Goal: Task Accomplishment & Management: Complete application form

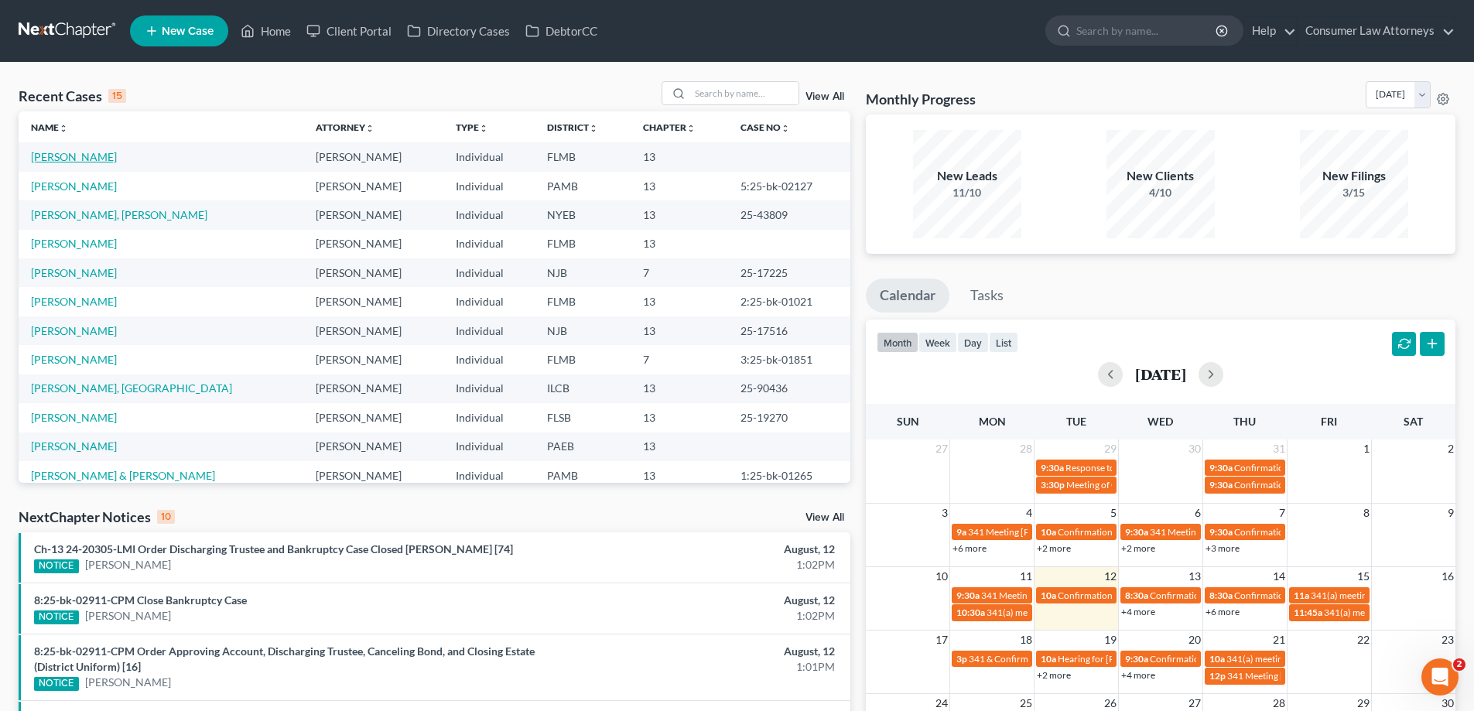
click at [91, 162] on link "[PERSON_NAME]" at bounding box center [74, 156] width 86 height 13
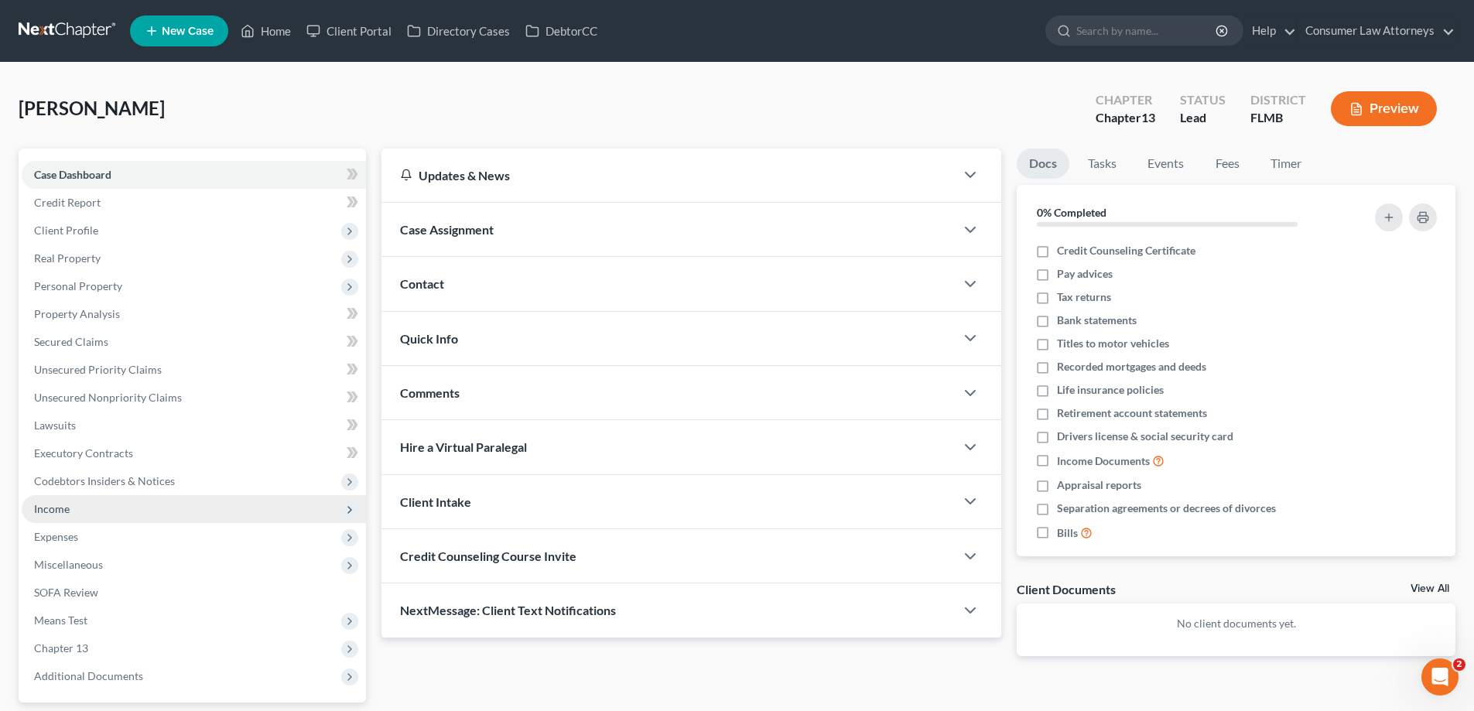
click at [51, 507] on span "Income" at bounding box center [52, 508] width 36 height 13
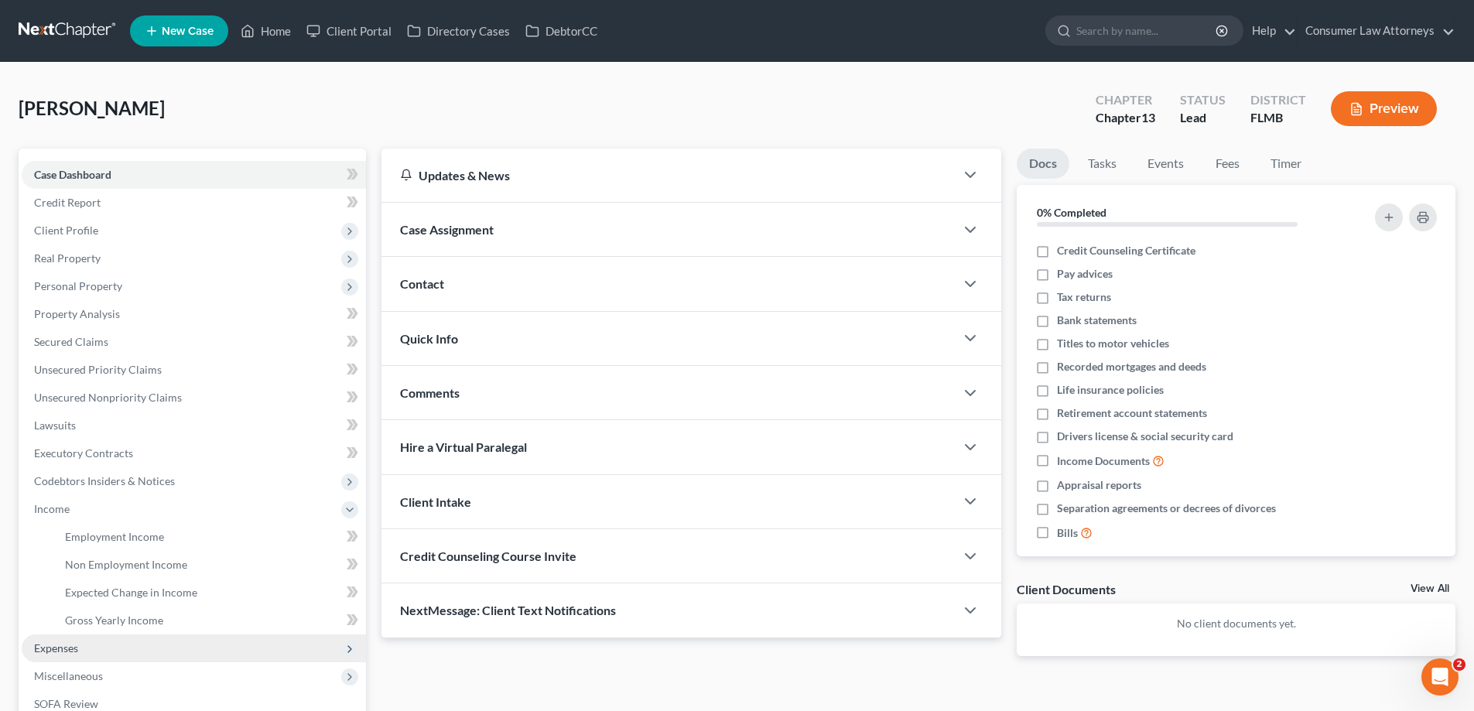
click at [56, 649] on span "Expenses" at bounding box center [56, 647] width 44 height 13
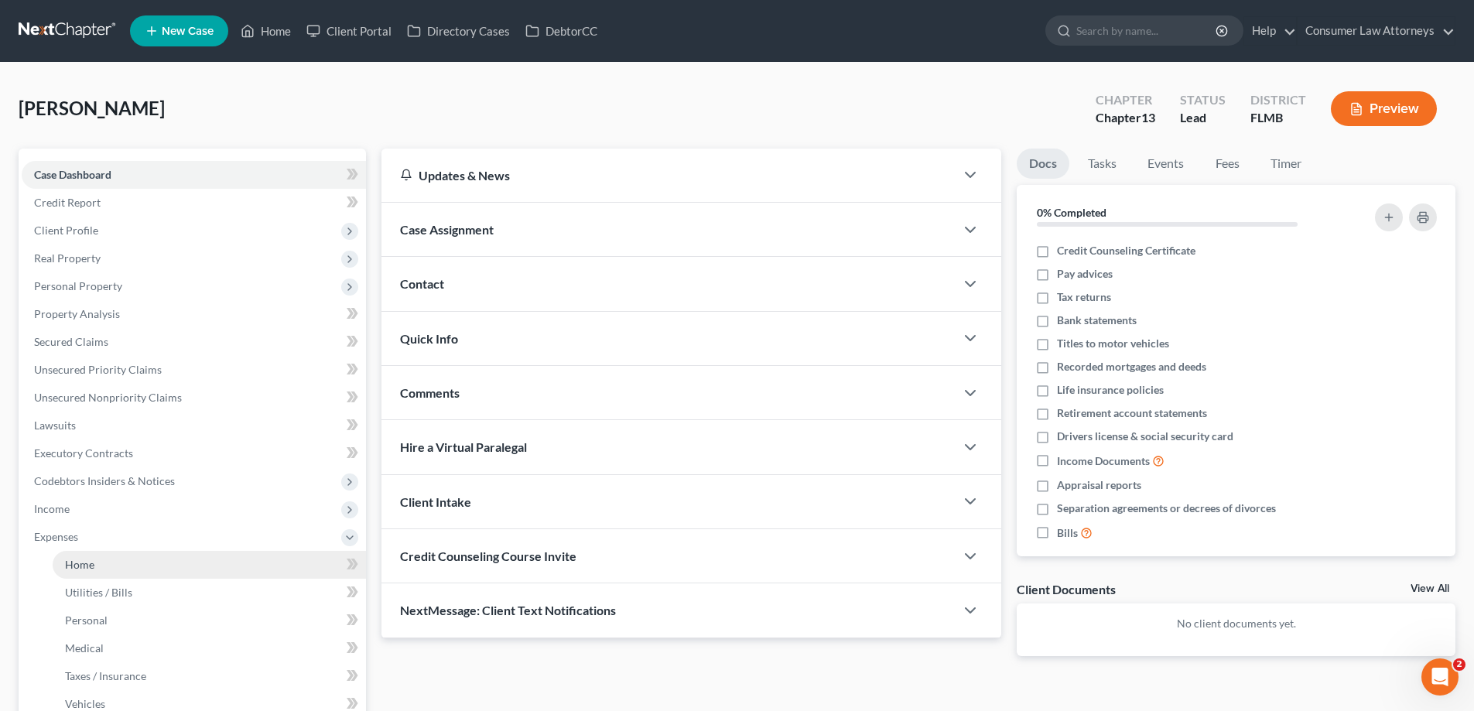
click at [73, 568] on span "Home" at bounding box center [79, 564] width 29 height 13
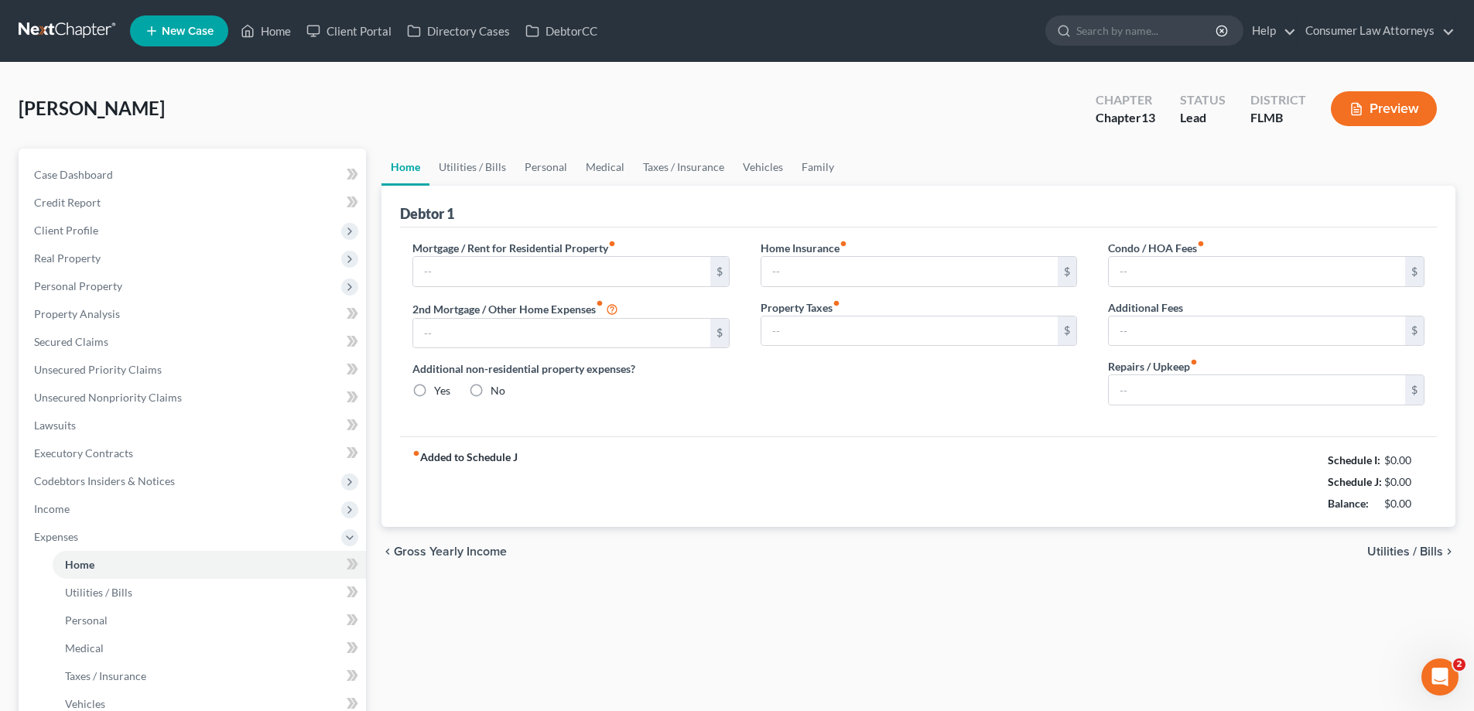
type input "0.00"
radio input "true"
type input "0.00"
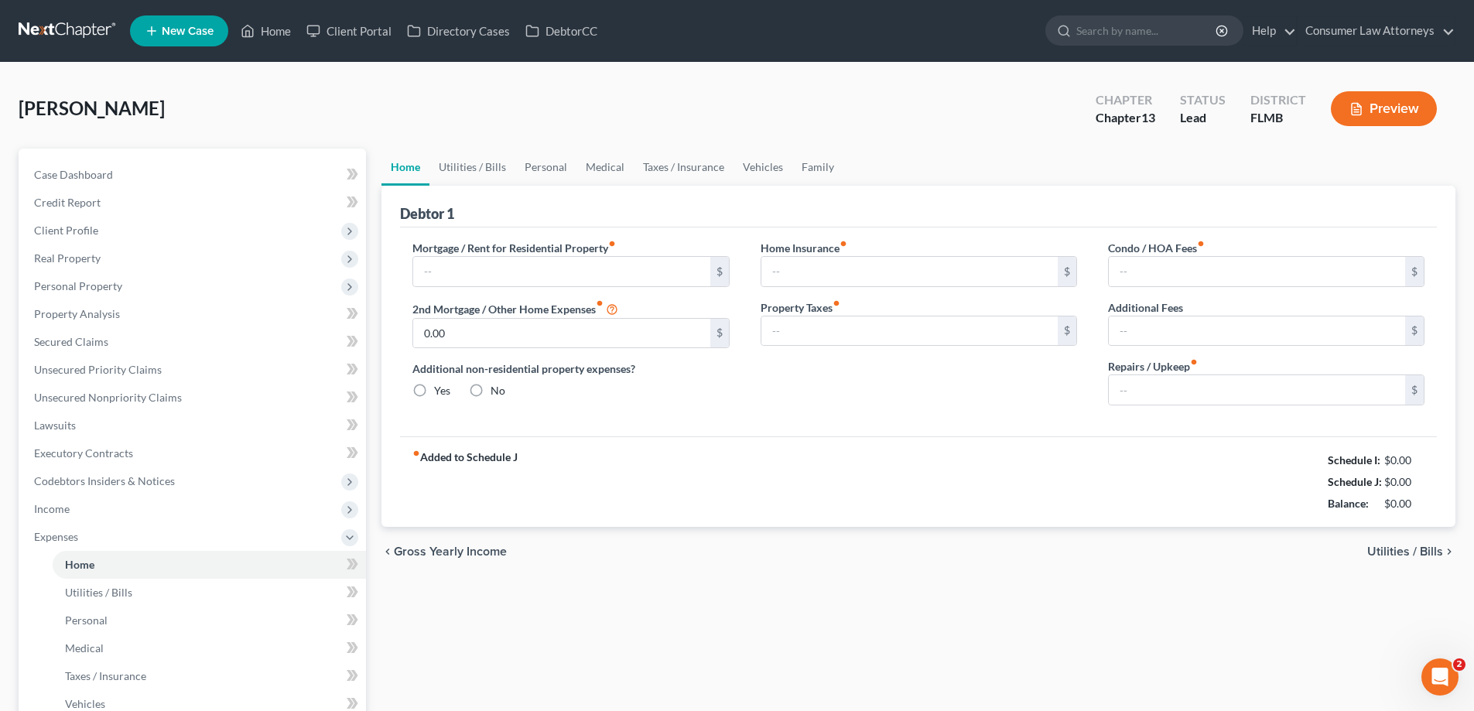
type input "0.00"
click at [1435, 496] on div "fiber_manual_record Added to Schedule J Schedule I: $4,000.00 Schedule J: $1,79…" at bounding box center [918, 481] width 1037 height 91
click at [1095, 326] on div "Condo / HOA Fees fiber_manual_record 0.00 $ Additional Fees 0.00 $ Repairs / Up…" at bounding box center [1265, 329] width 347 height 178
click at [747, 302] on div "Home Insurance fiber_manual_record 0.00 $ Property Taxes fiber_manual_record 0.…" at bounding box center [918, 329] width 347 height 178
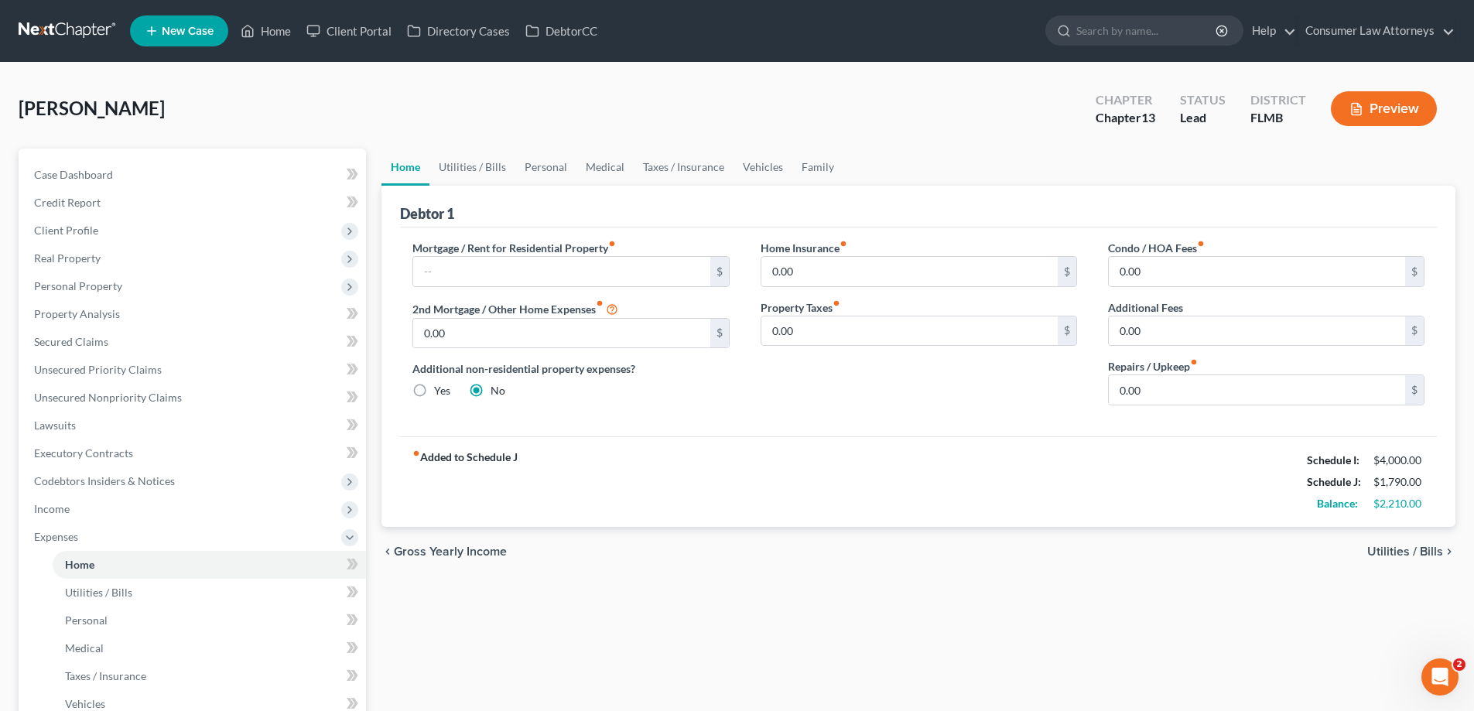
click at [1086, 297] on div "Home Insurance fiber_manual_record 0.00 $ Property Taxes fiber_manual_record 0.…" at bounding box center [918, 329] width 347 height 178
click at [527, 268] on input "text" at bounding box center [561, 271] width 296 height 29
type input "1,550"
click at [847, 396] on div "Home Insurance fiber_manual_record 0.00 $ Property Taxes fiber_manual_record 0.…" at bounding box center [918, 329] width 347 height 178
click at [493, 159] on link "Utilities / Bills" at bounding box center [472, 167] width 86 height 37
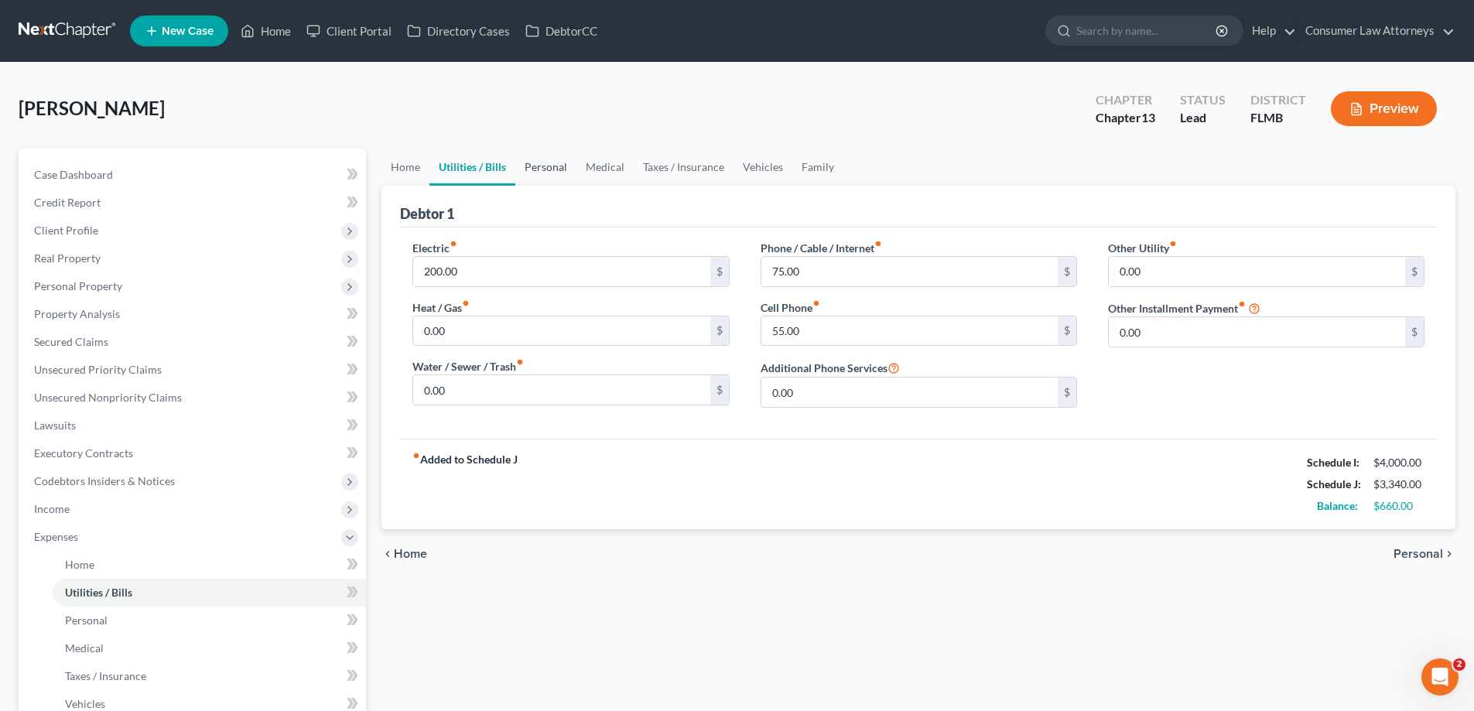
click at [559, 172] on link "Personal" at bounding box center [545, 167] width 61 height 37
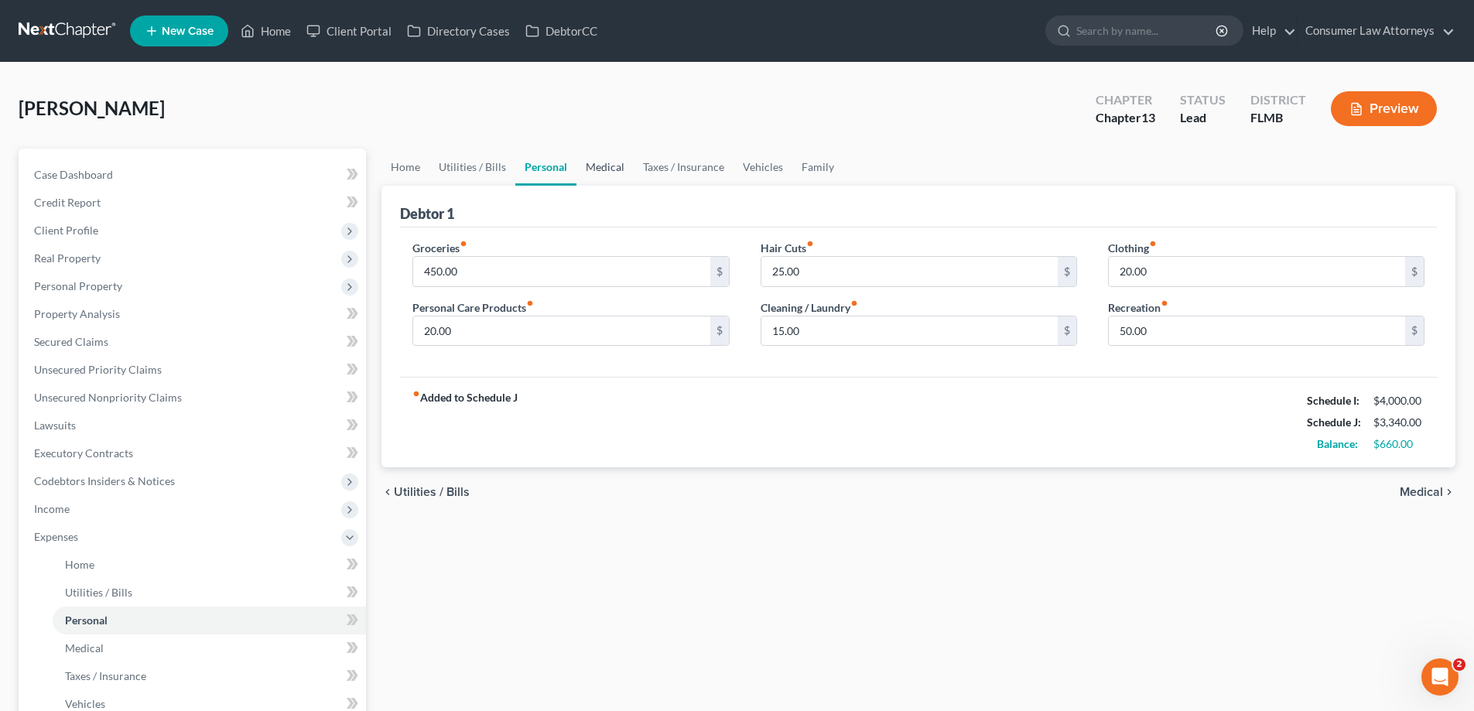
click at [611, 172] on link "Medical" at bounding box center [604, 167] width 57 height 37
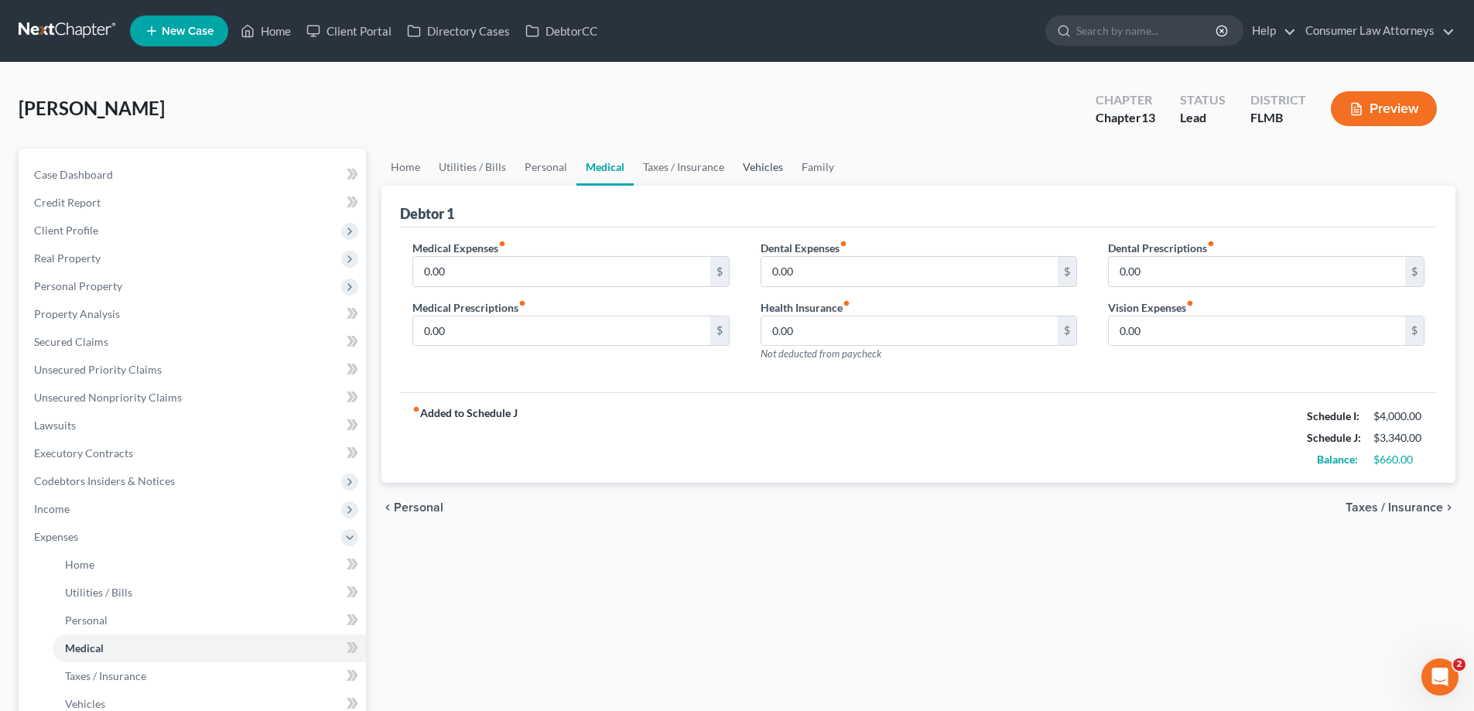
click at [751, 168] on link "Vehicles" at bounding box center [762, 167] width 59 height 37
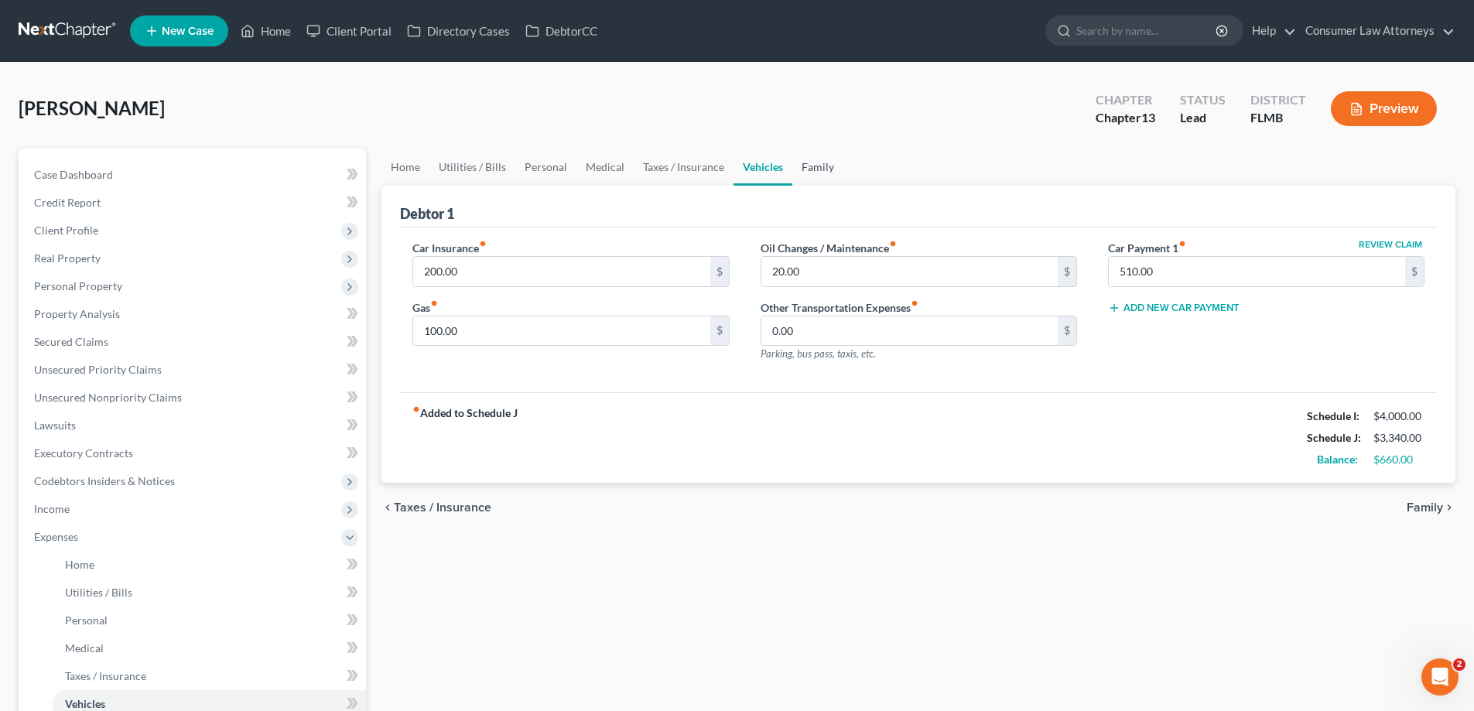
click at [825, 169] on link "Family" at bounding box center [817, 167] width 51 height 37
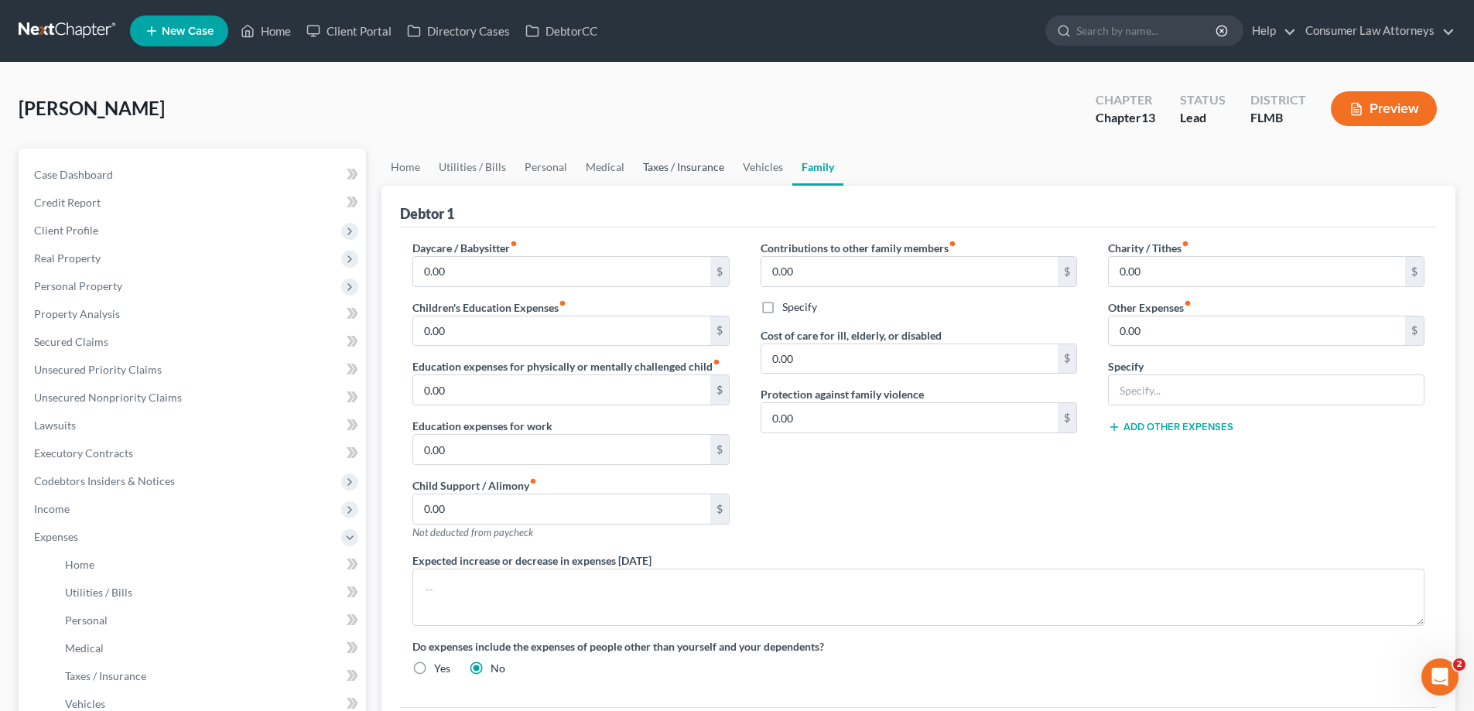
click at [658, 173] on link "Taxes / Insurance" at bounding box center [684, 167] width 100 height 37
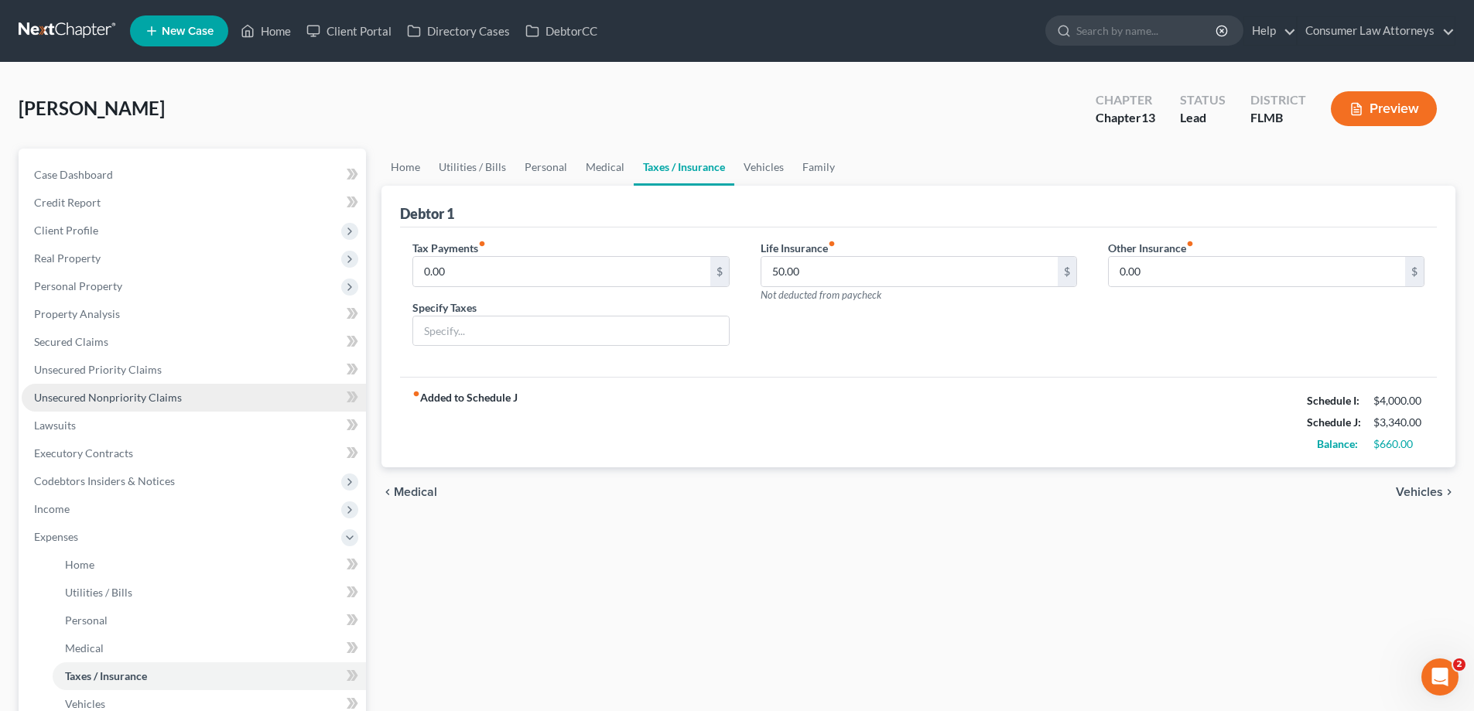
click at [145, 394] on span "Unsecured Nonpriority Claims" at bounding box center [108, 397] width 148 height 13
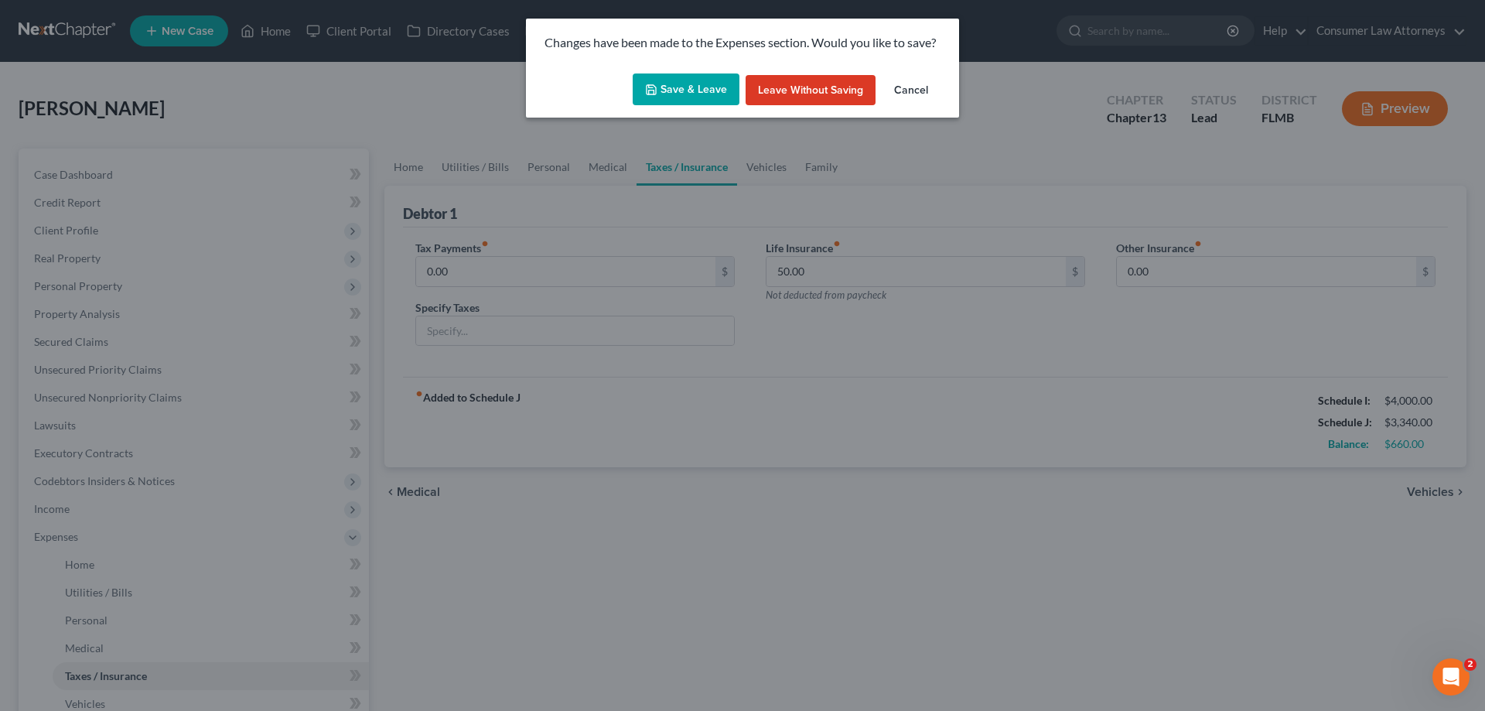
click at [685, 92] on button "Save & Leave" at bounding box center [686, 89] width 107 height 32
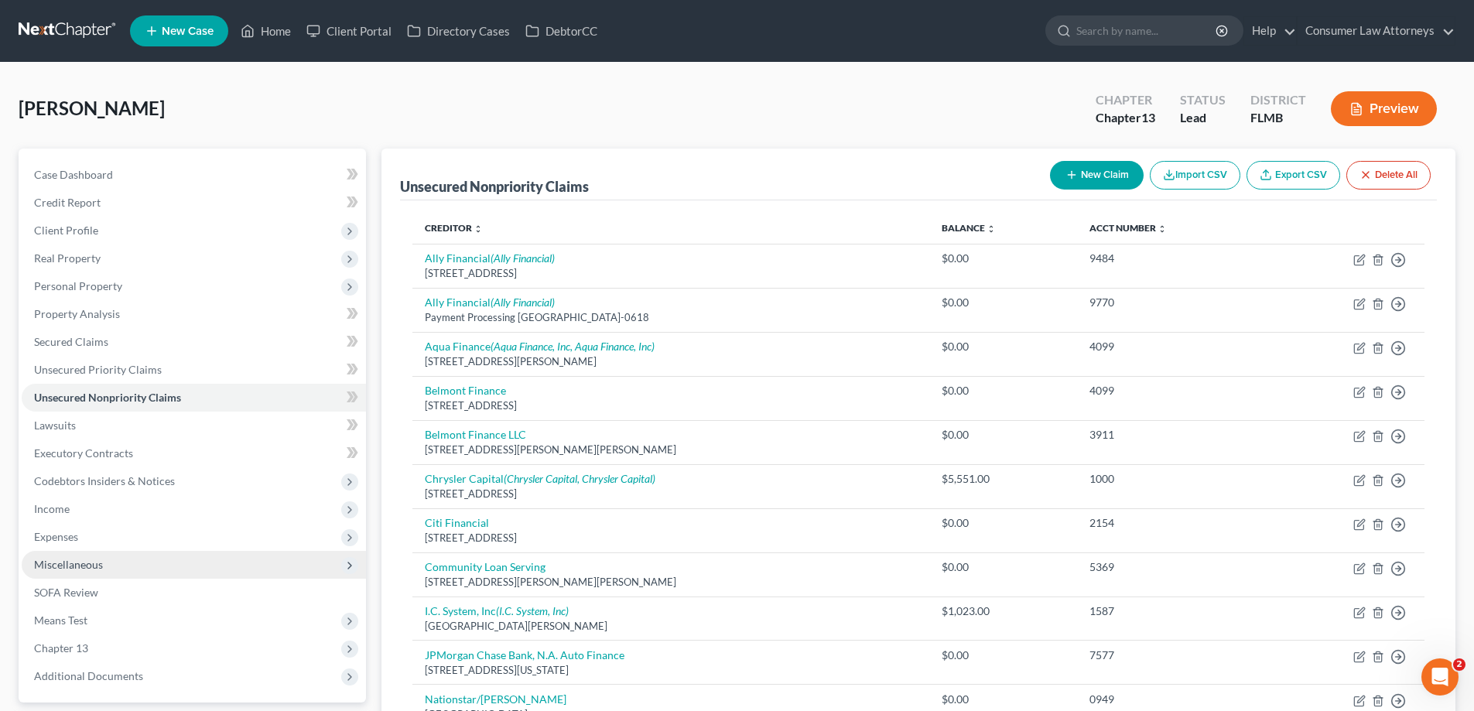
drag, startPoint x: 52, startPoint y: 534, endPoint x: 61, endPoint y: 555, distance: 22.9
click at [52, 534] on span "Expenses" at bounding box center [56, 536] width 44 height 13
click at [61, 555] on link "Home" at bounding box center [209, 565] width 313 height 28
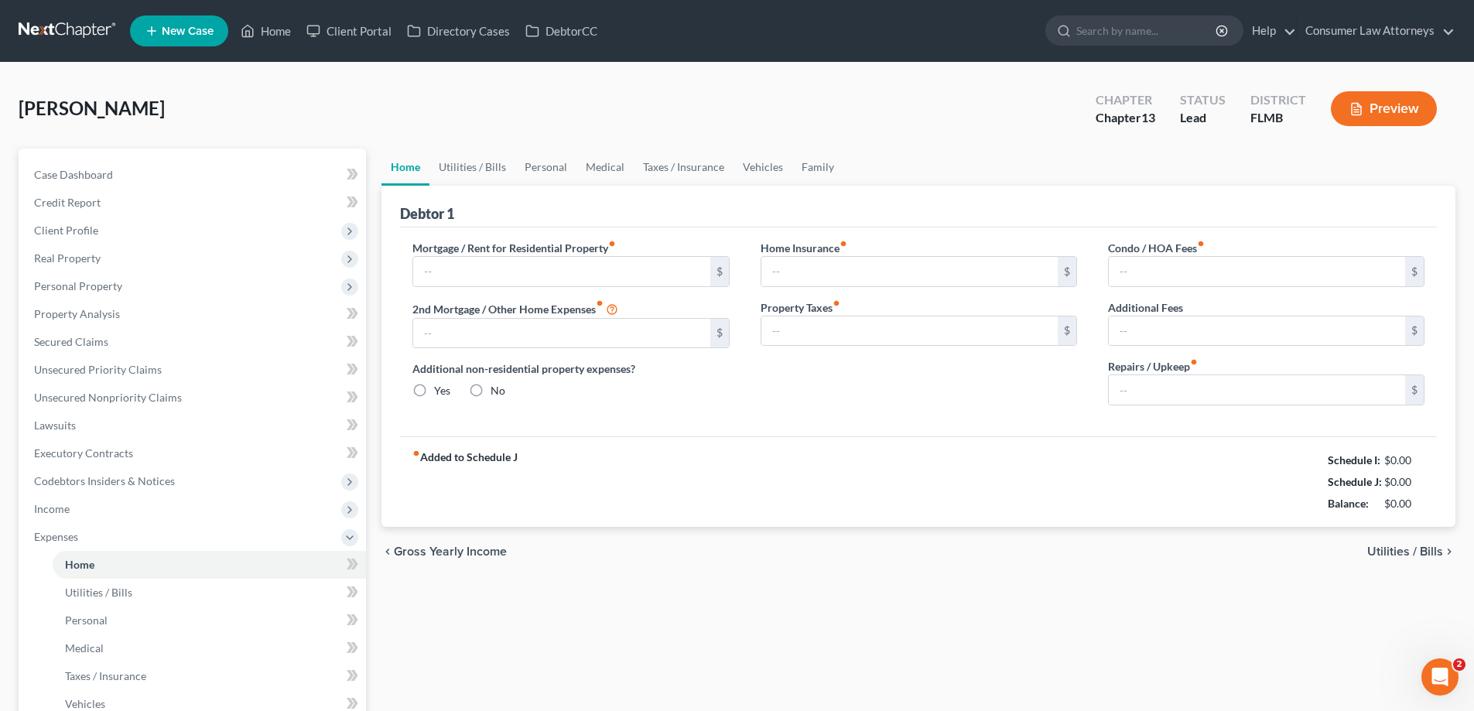
type input "1,550.00"
type input "0.00"
radio input "true"
type input "0.00"
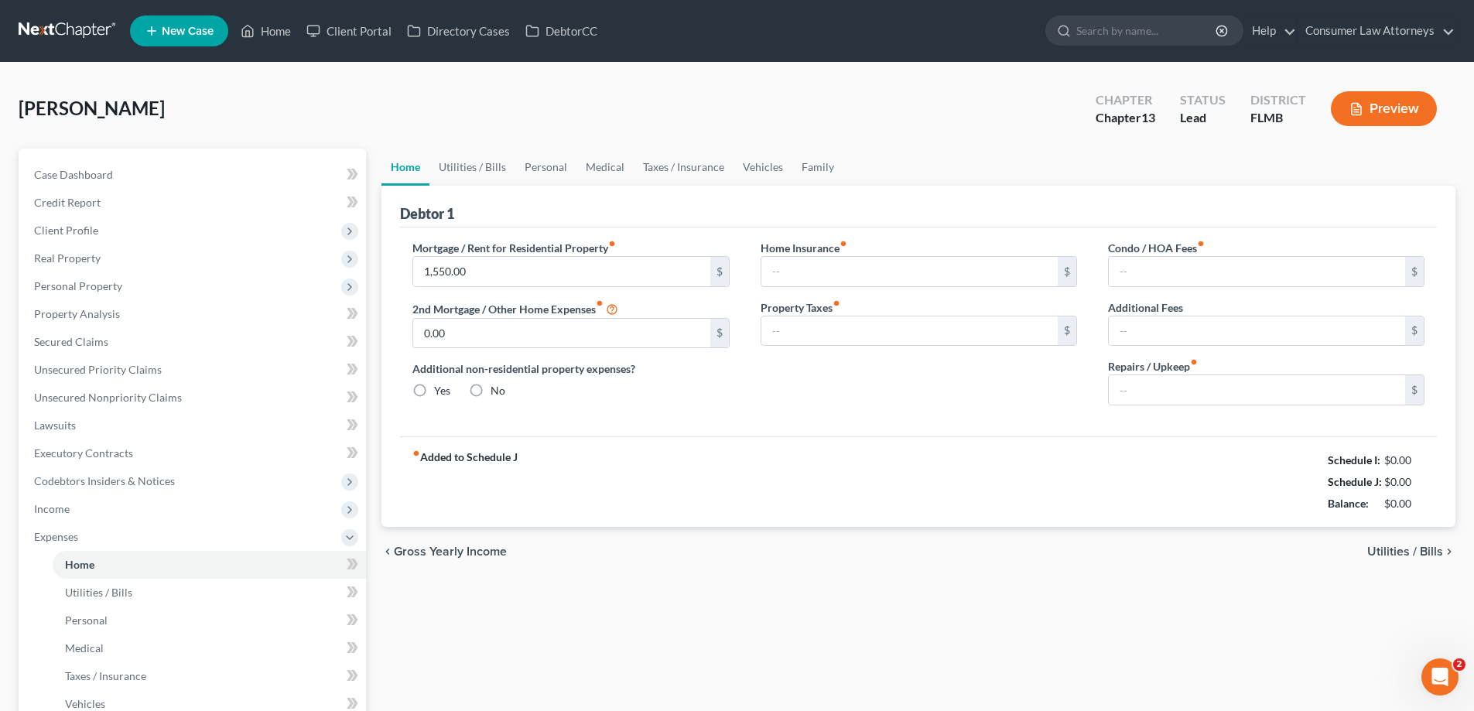
type input "0.00"
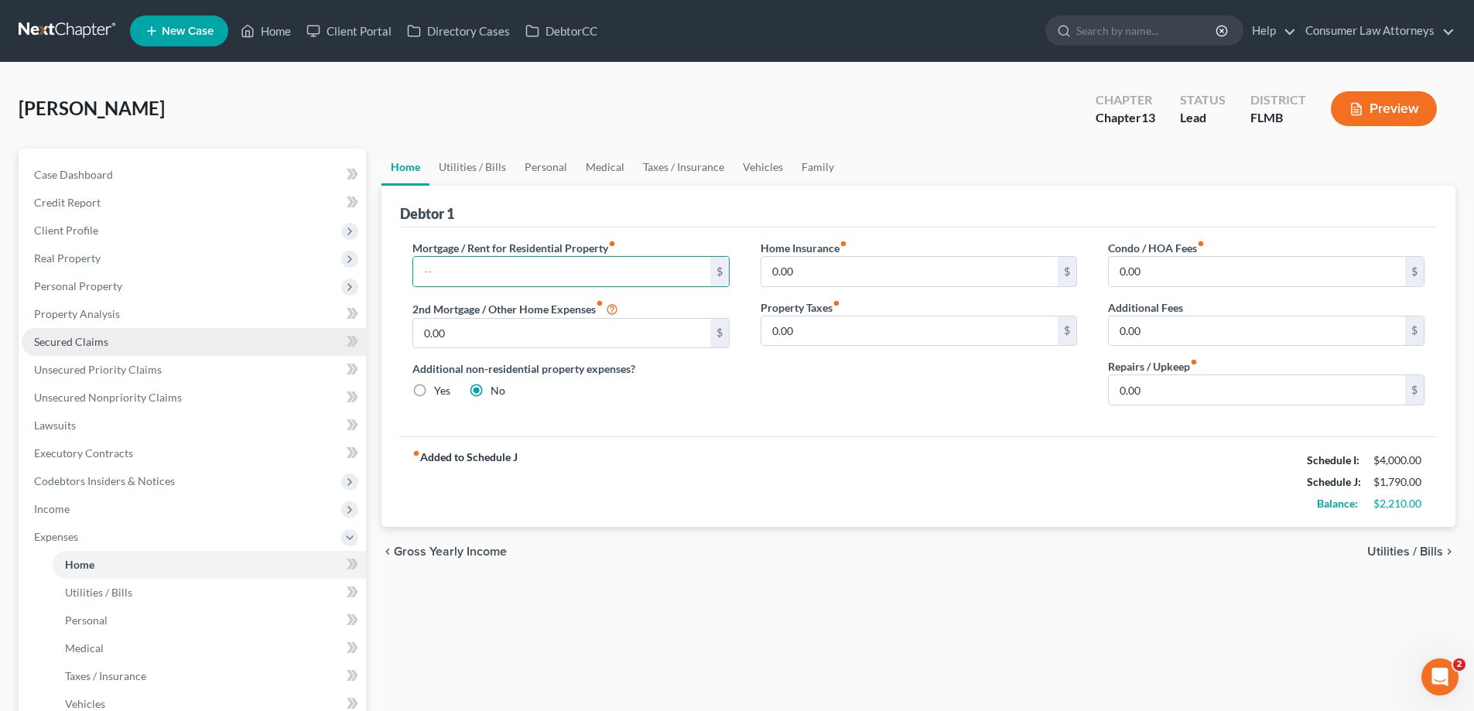
click at [63, 340] on span "Secured Claims" at bounding box center [71, 341] width 74 height 13
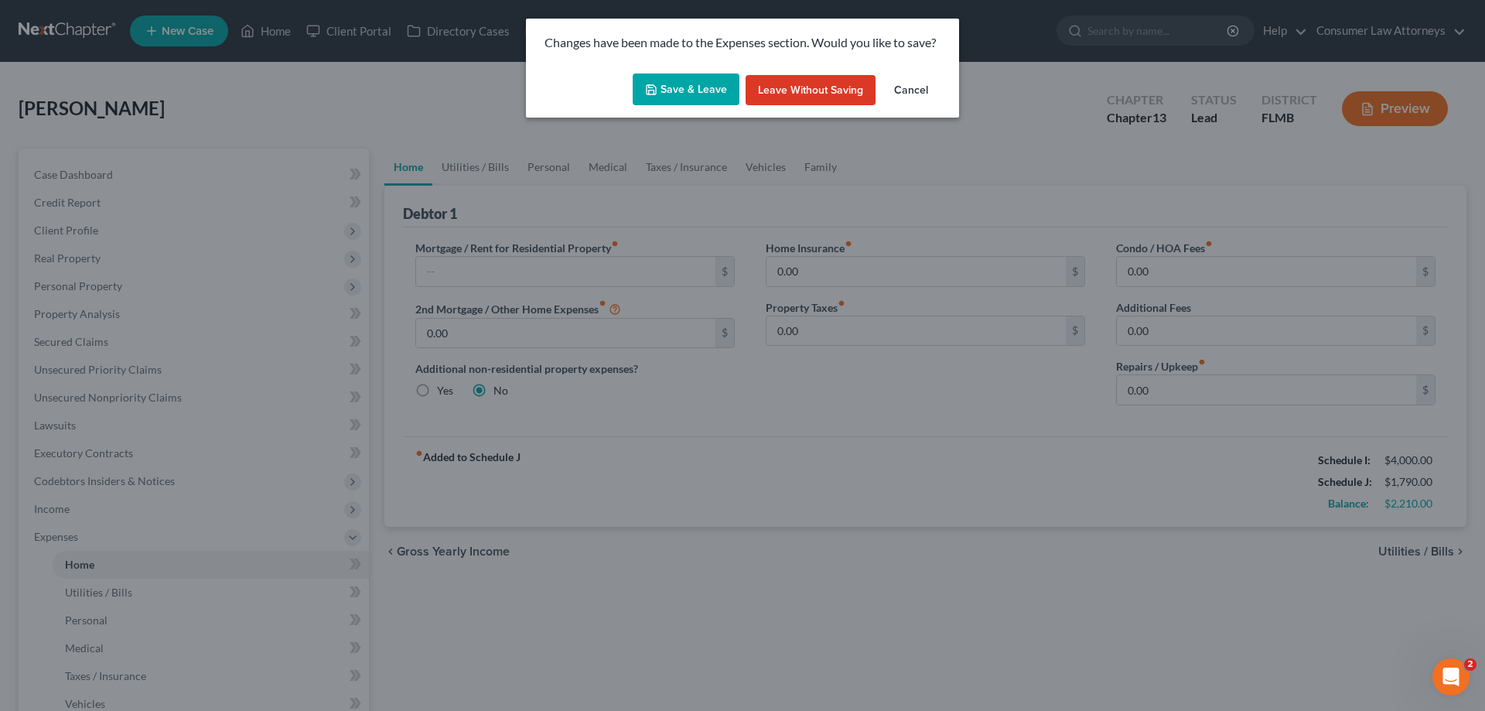
click at [713, 99] on button "Save & Leave" at bounding box center [686, 89] width 107 height 32
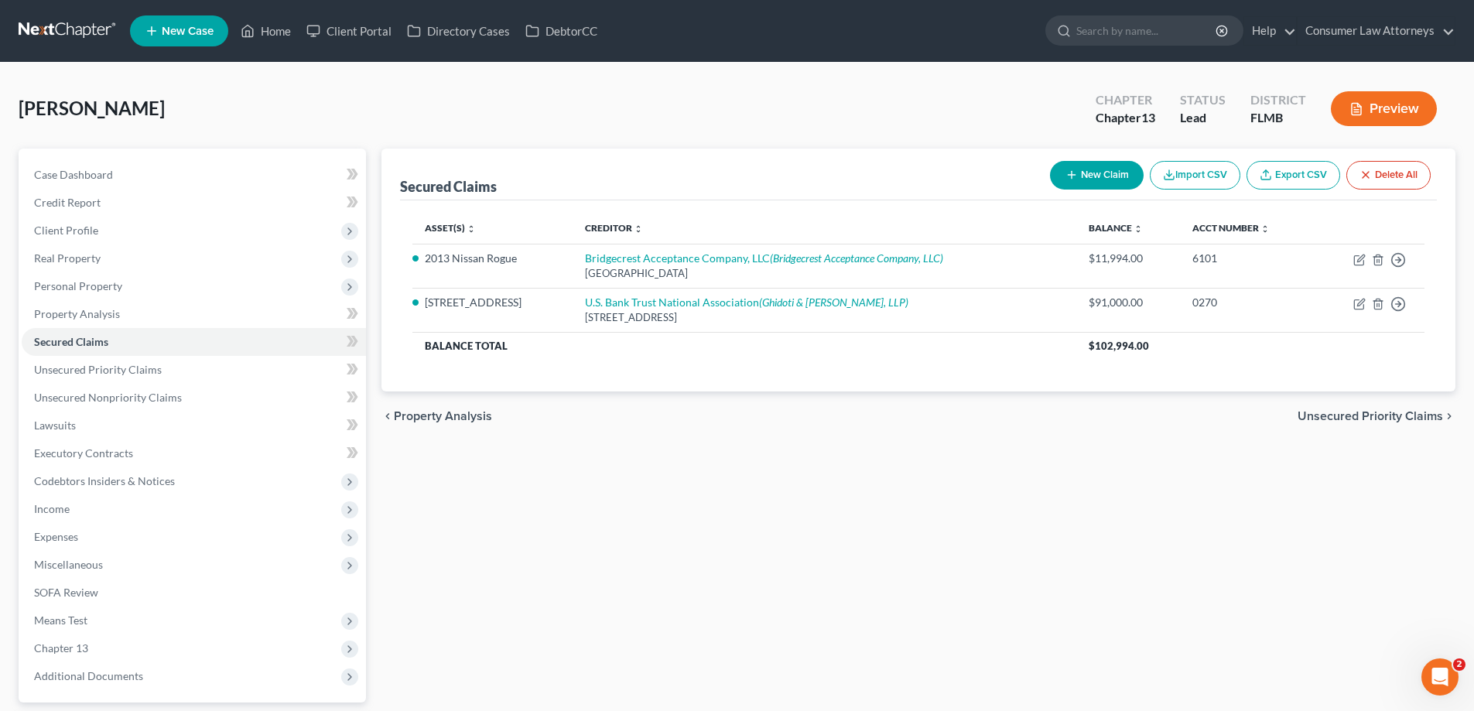
click at [455, 126] on div "[PERSON_NAME] Upgraded Chapter Chapter 13 Status Lead District [GEOGRAPHIC_DATA…" at bounding box center [737, 114] width 1437 height 67
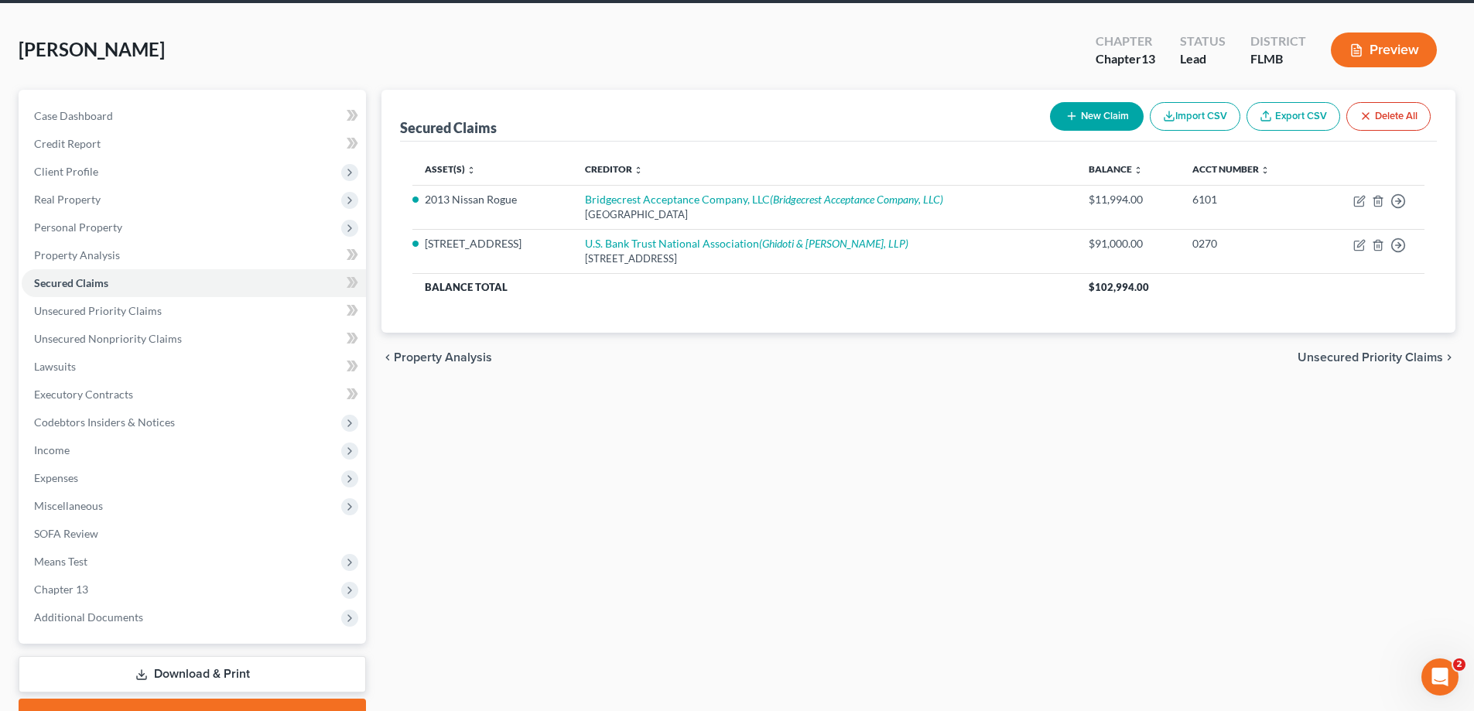
scroll to position [139, 0]
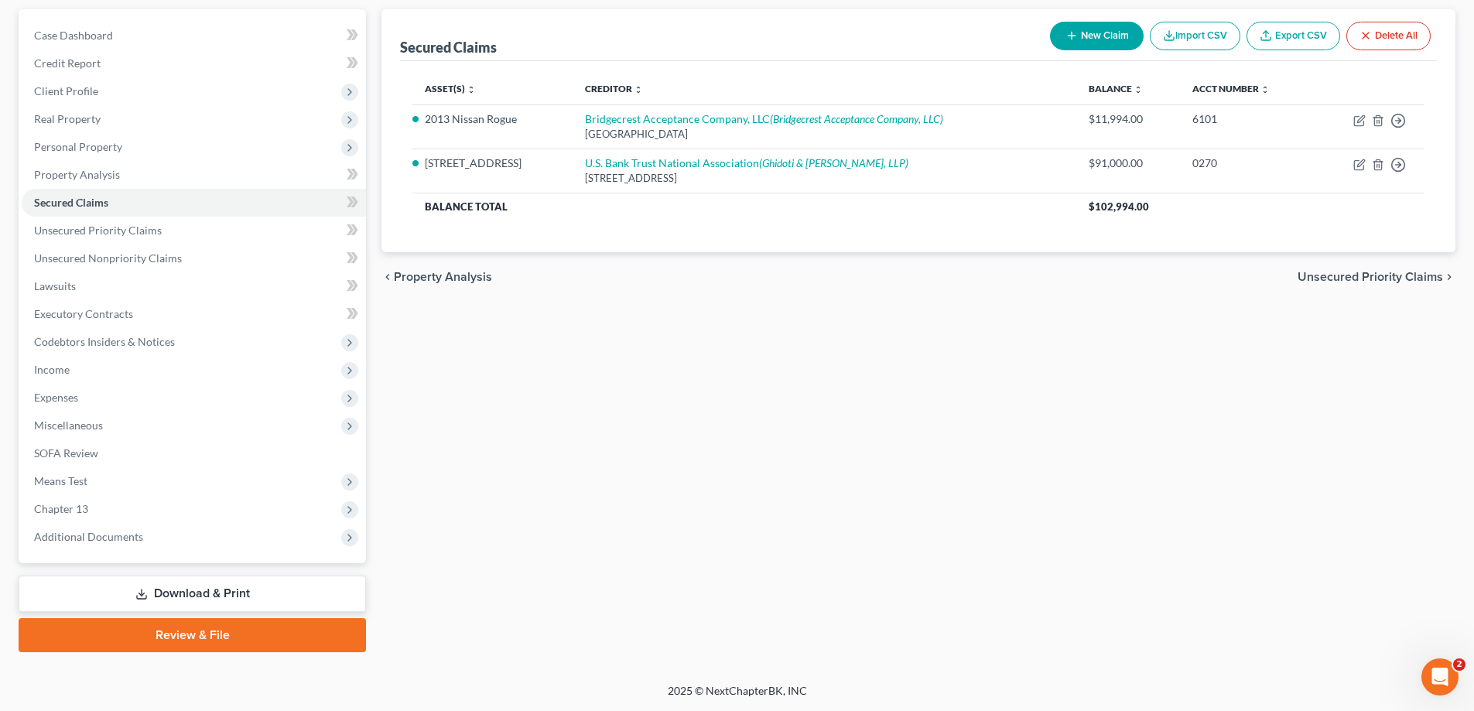
click at [234, 641] on link "Review & File" at bounding box center [192, 635] width 347 height 34
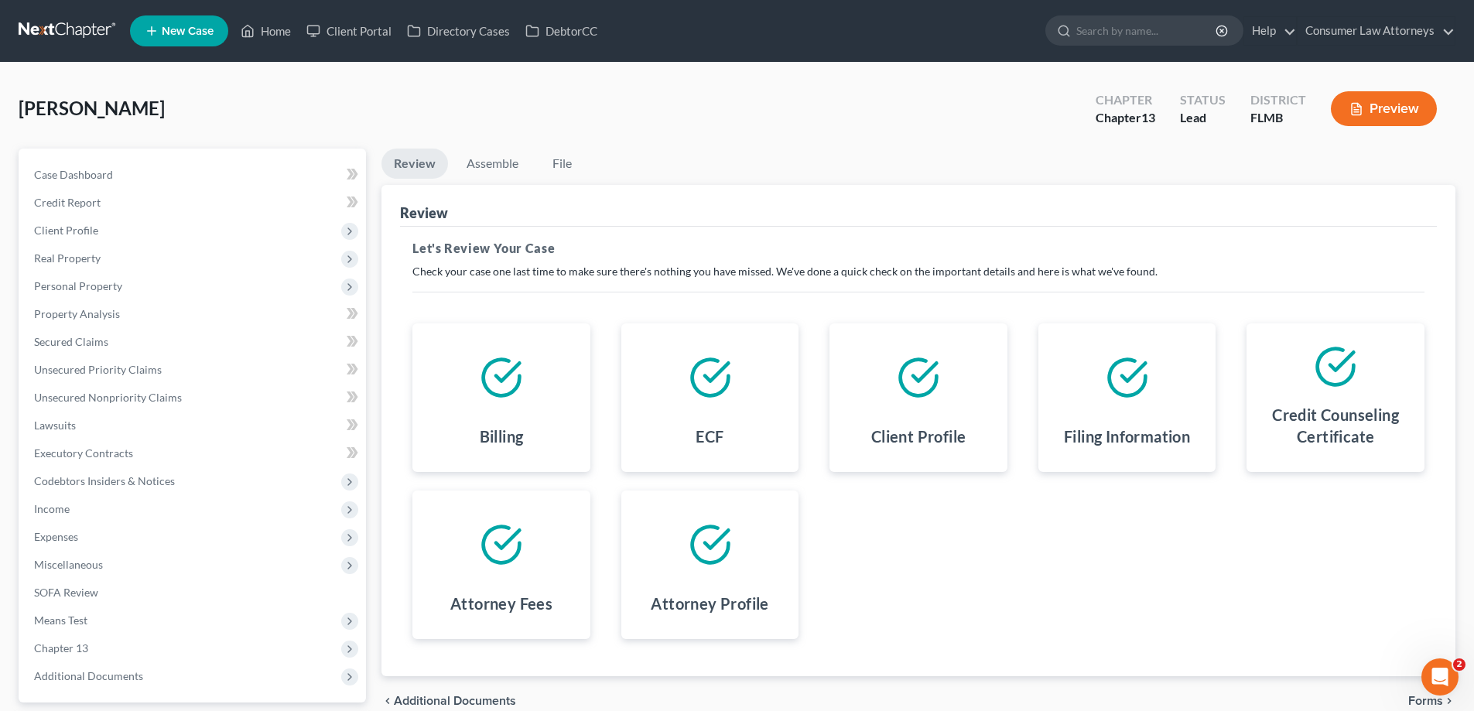
scroll to position [139, 0]
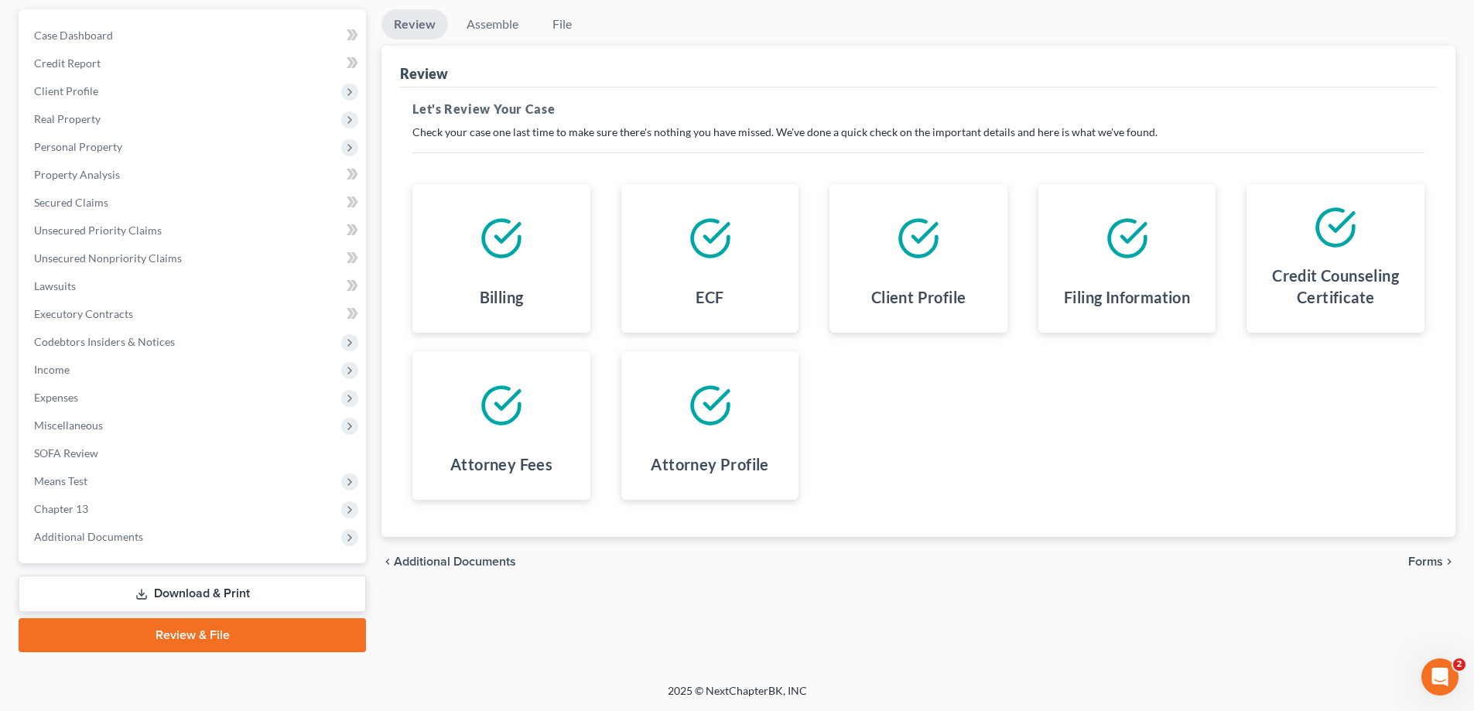
click at [1427, 562] on span "Forms" at bounding box center [1425, 561] width 35 height 12
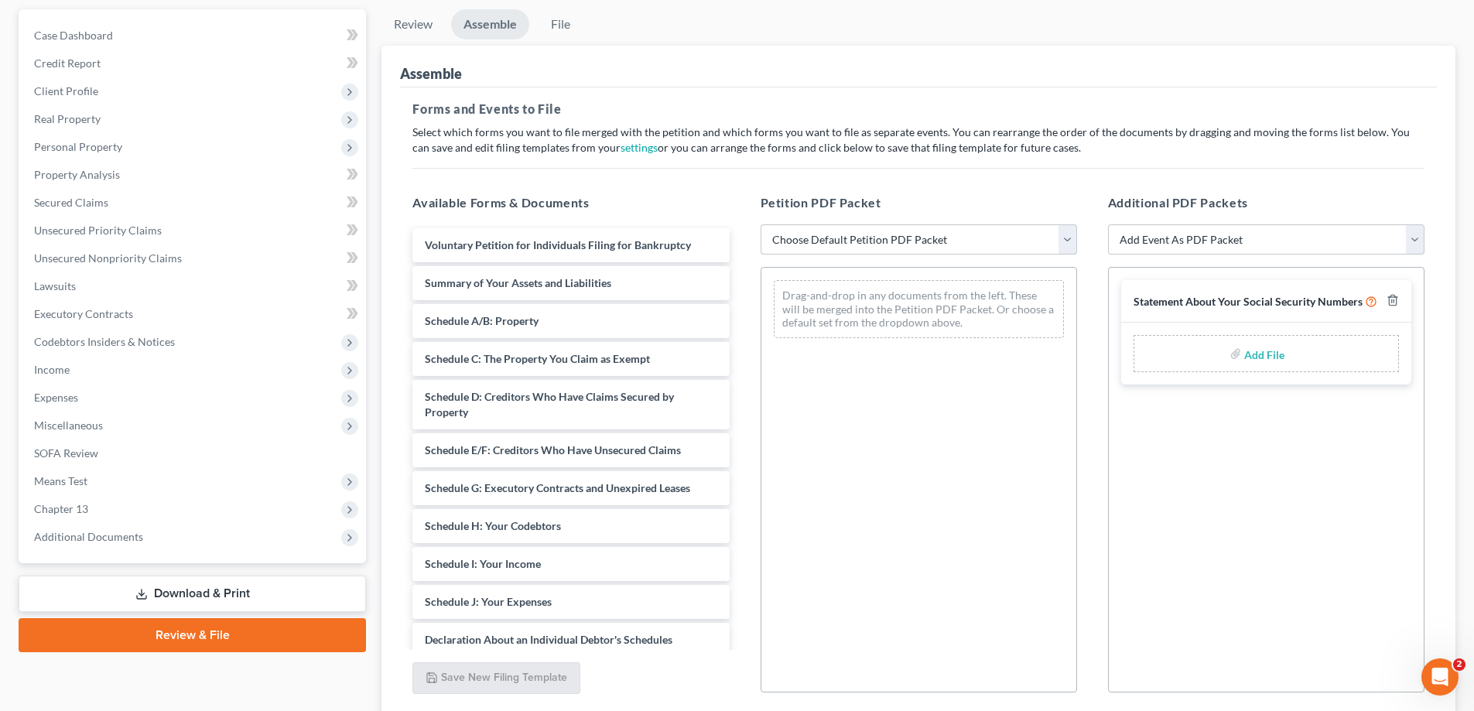
drag, startPoint x: 890, startPoint y: 239, endPoint x: 895, endPoint y: 252, distance: 13.9
click at [890, 239] on select "Choose Default Petition PDF Packet Complete Bankruptcy Petition (all forms and …" at bounding box center [919, 239] width 316 height 31
select select "0"
click at [761, 224] on select "Choose Default Petition PDF Packet Complete Bankruptcy Petition (all forms and …" at bounding box center [919, 239] width 316 height 31
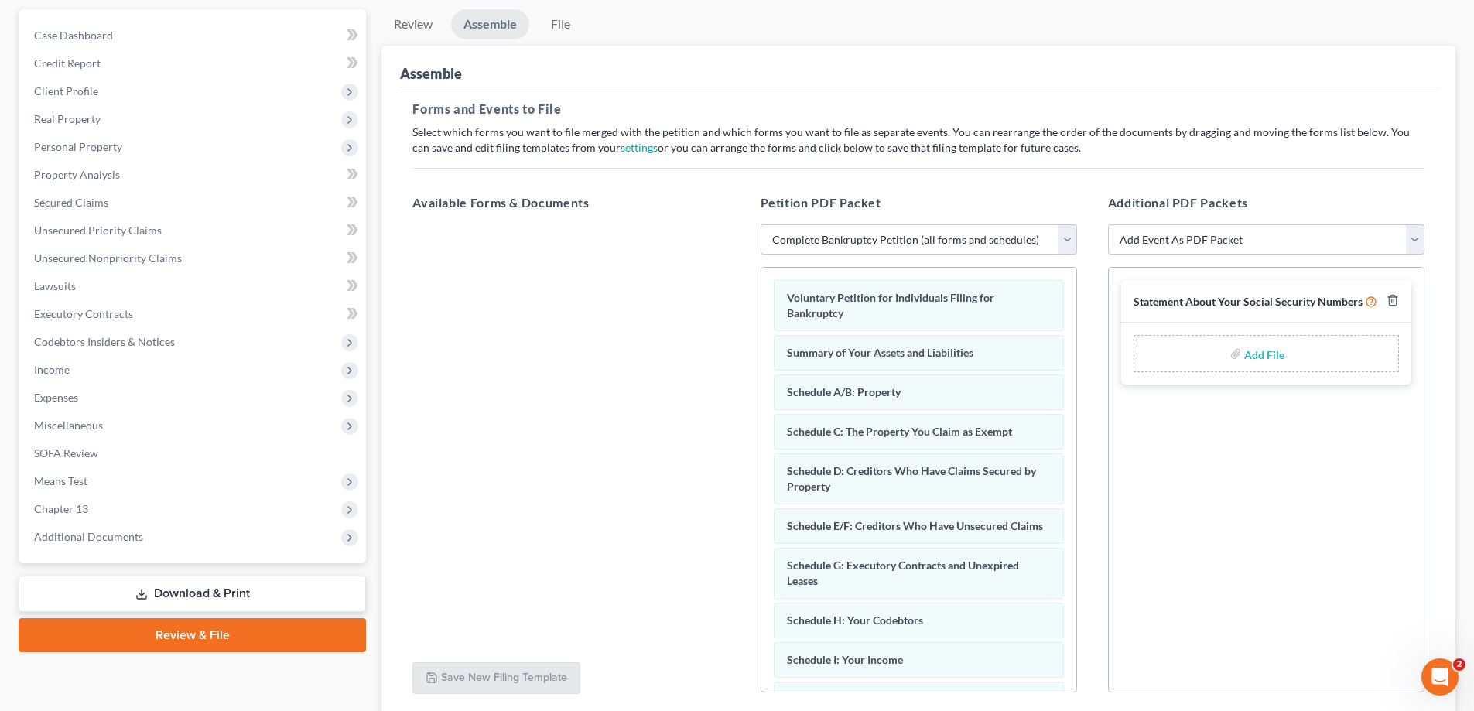
click at [1273, 352] on input "file" at bounding box center [1262, 354] width 37 height 28
type input "C:\fakepath\Statement of SS.pdf"
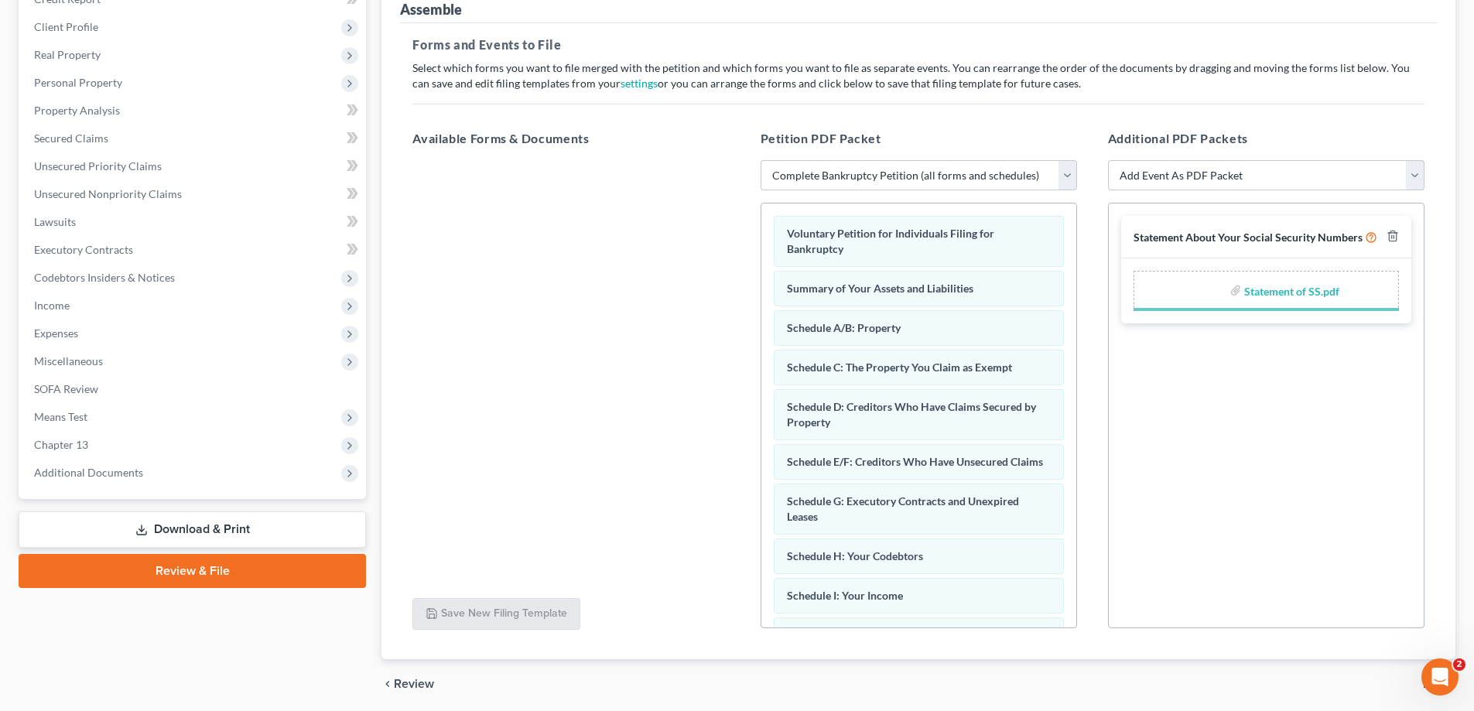
scroll to position [260, 0]
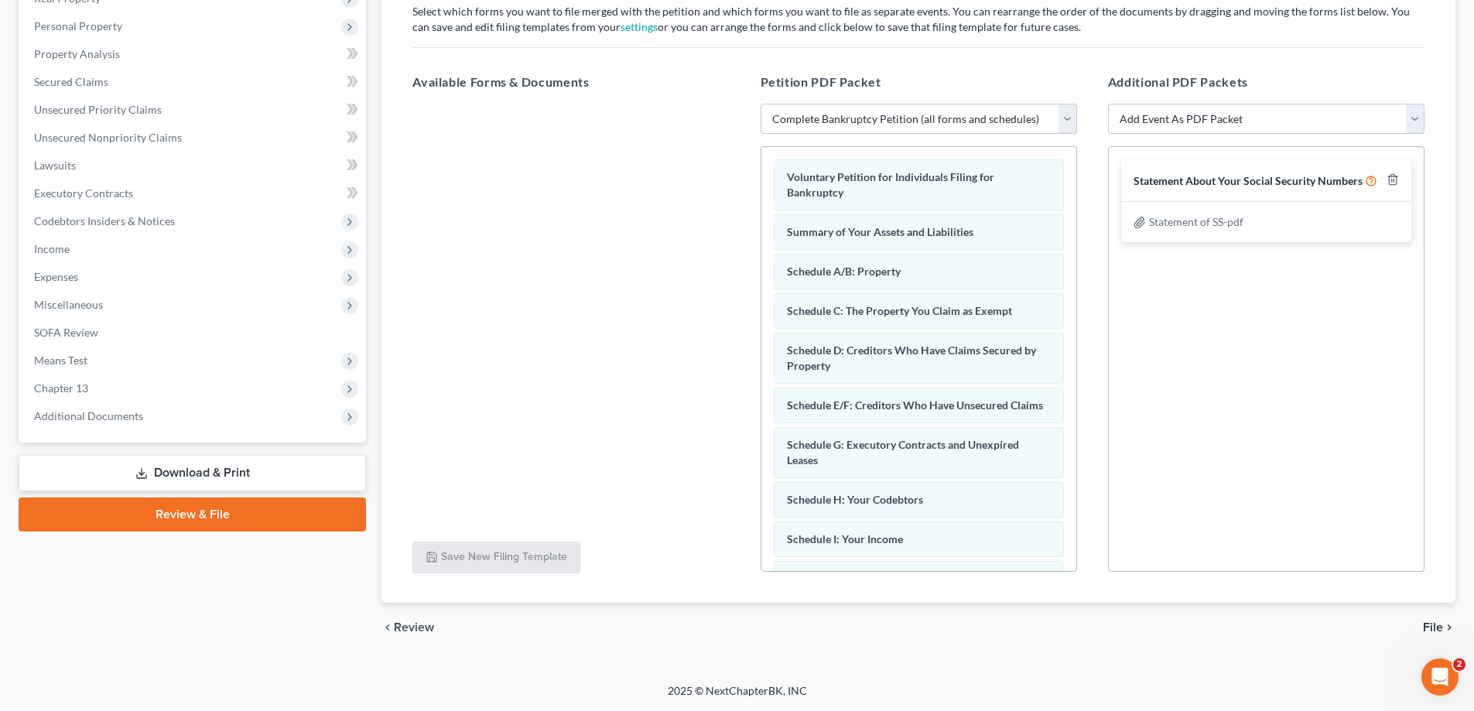
click at [1439, 625] on span "File" at bounding box center [1433, 627] width 20 height 12
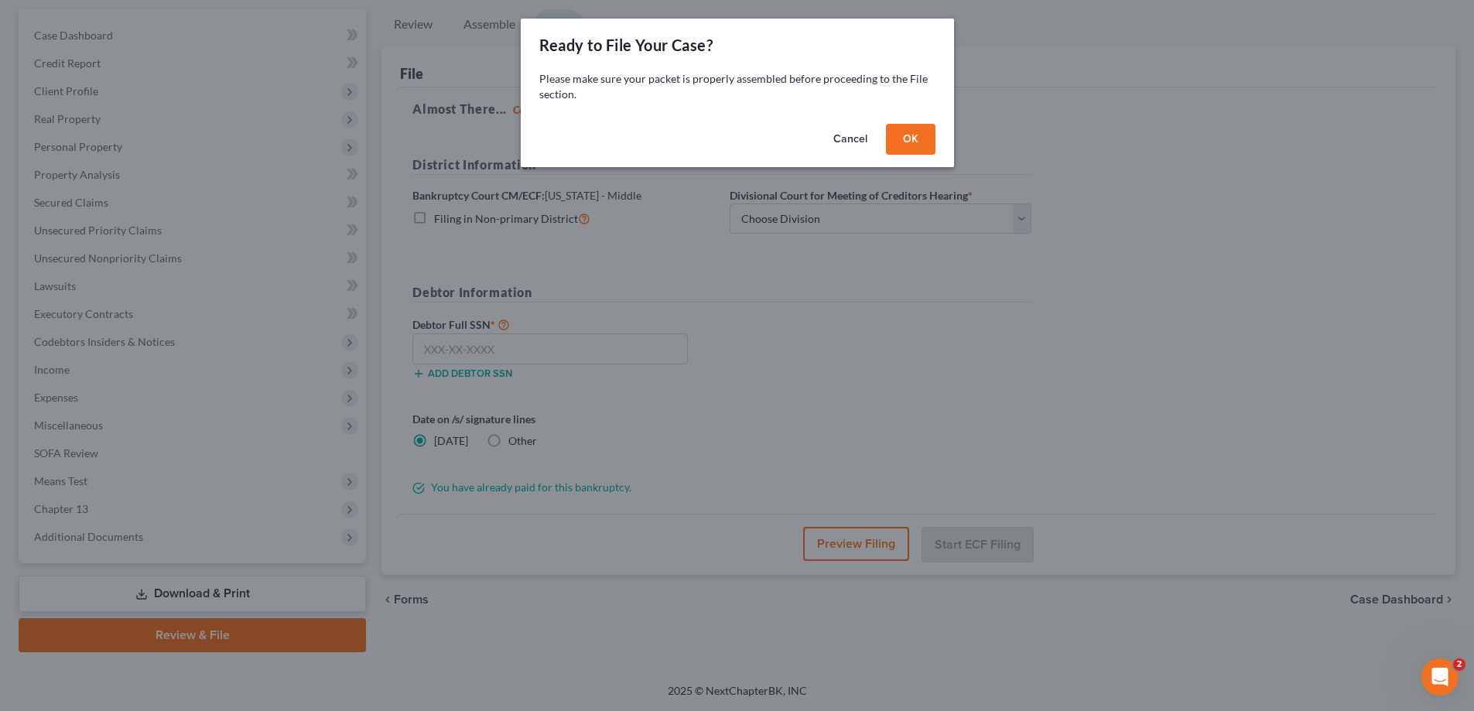
scroll to position [139, 0]
click at [915, 127] on button "OK" at bounding box center [916, 139] width 50 height 31
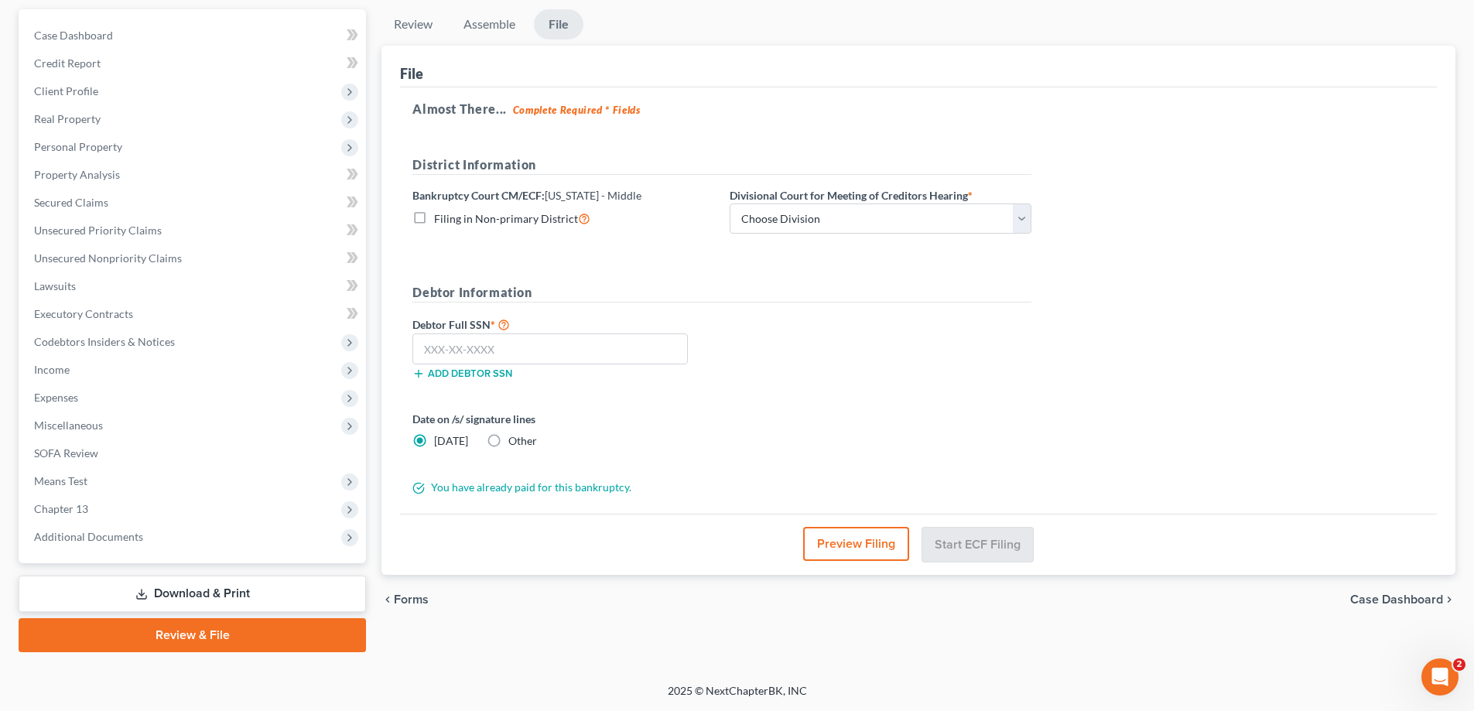
click at [903, 211] on div at bounding box center [737, 355] width 1474 height 711
drag, startPoint x: 903, startPoint y: 211, endPoint x: 870, endPoint y: 232, distance: 39.3
click at [903, 211] on select "Choose Division [GEOGRAPHIC_DATA][PERSON_NAME] [GEOGRAPHIC_DATA] [GEOGRAPHIC_DA…" at bounding box center [881, 218] width 302 height 31
select select "1"
click at [730, 203] on select "Choose Division [GEOGRAPHIC_DATA][PERSON_NAME] [GEOGRAPHIC_DATA] [GEOGRAPHIC_DA…" at bounding box center [881, 218] width 302 height 31
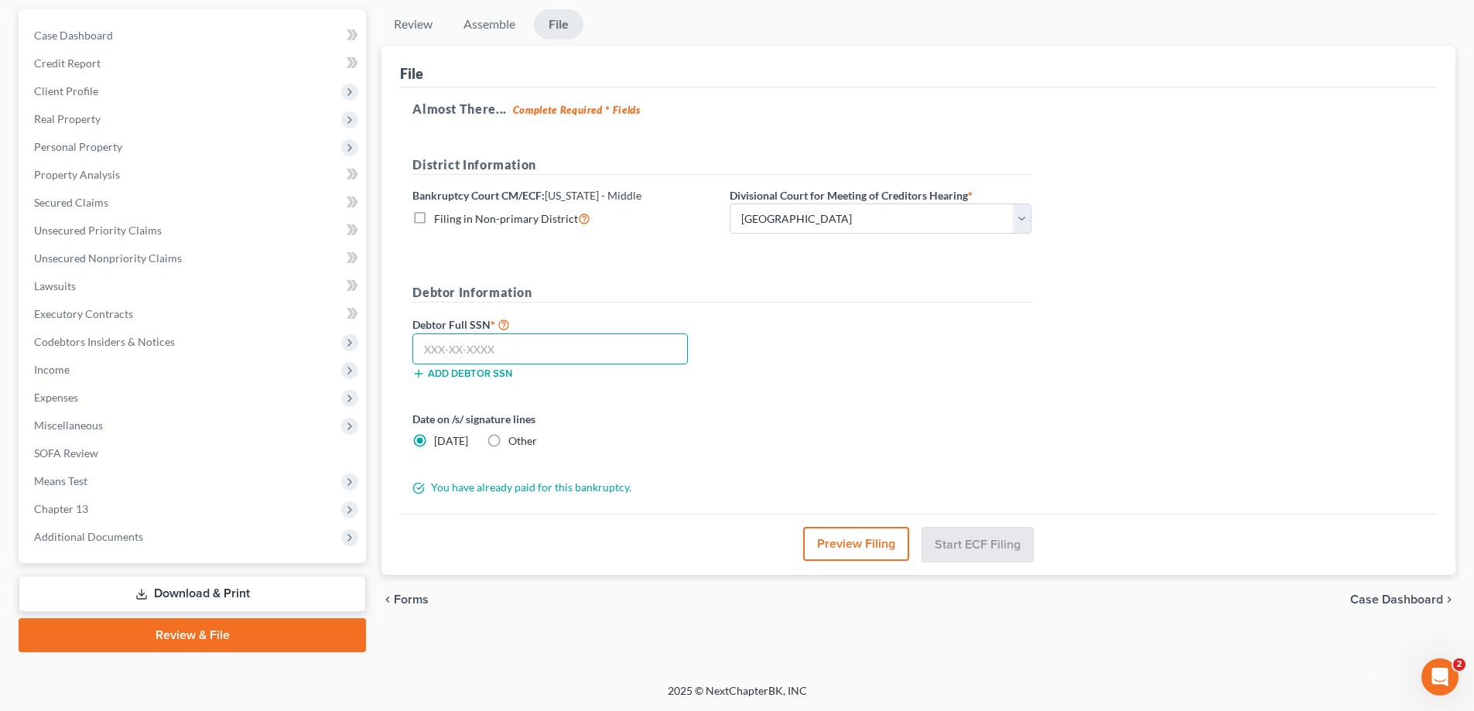
click at [592, 354] on input "text" at bounding box center [549, 348] width 275 height 31
type input "264-82-0420"
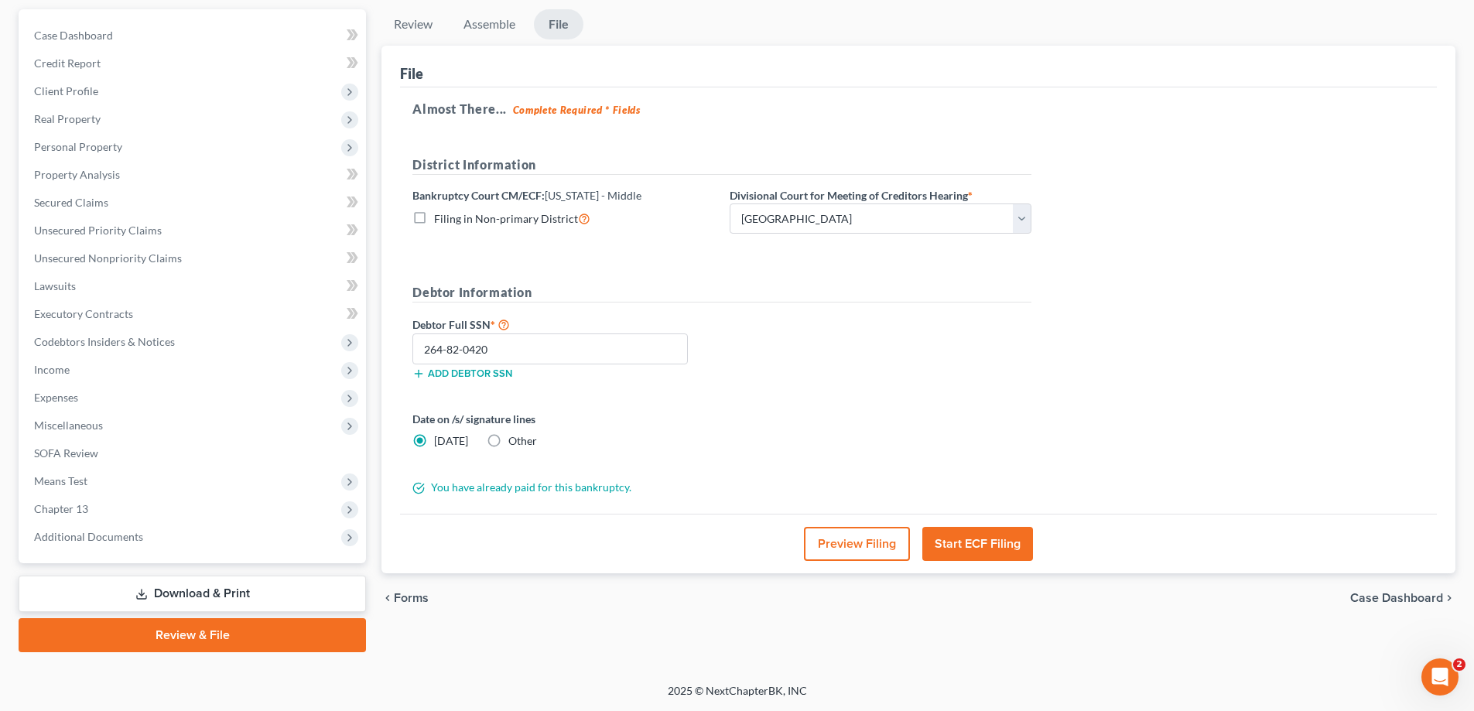
click at [1014, 557] on button "Start ECF Filing" at bounding box center [977, 544] width 111 height 34
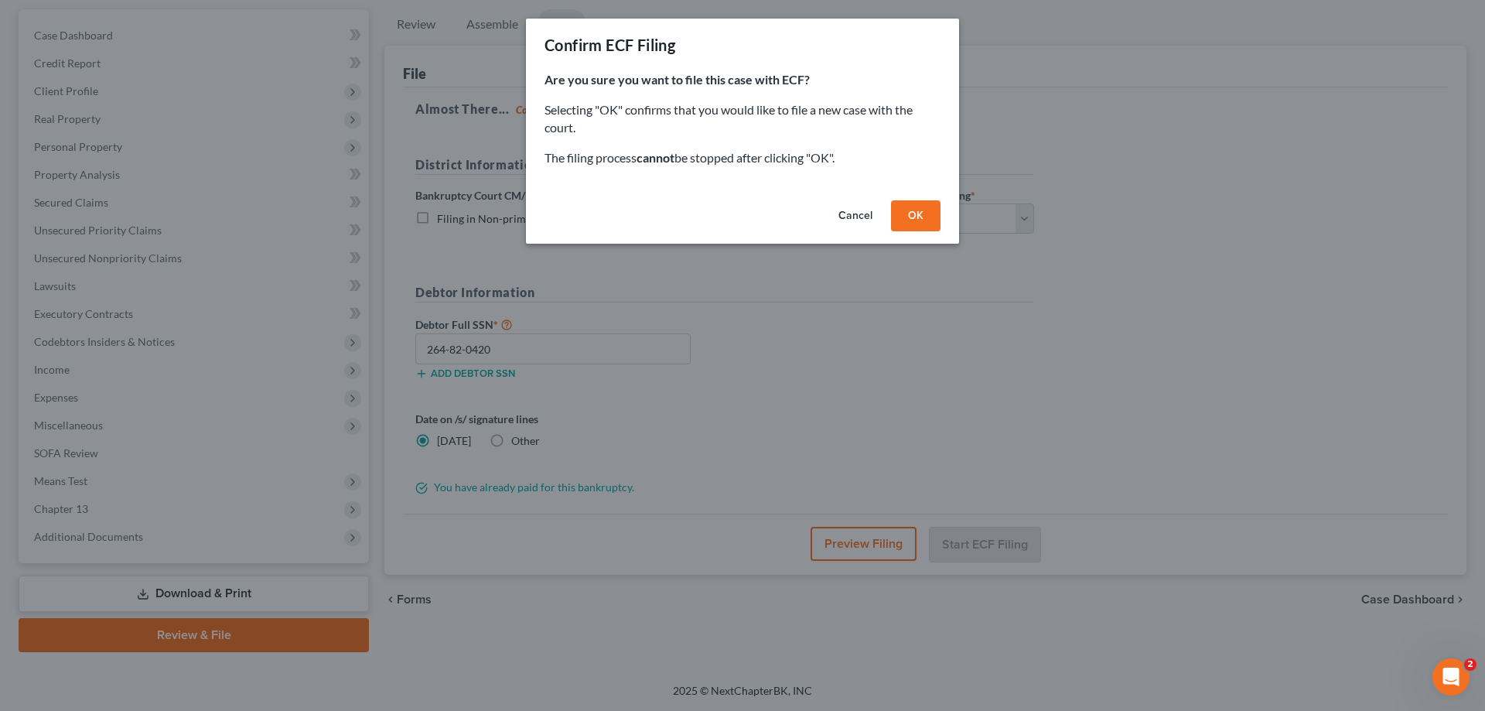
drag, startPoint x: 906, startPoint y: 214, endPoint x: 954, endPoint y: 401, distance: 193.3
click at [906, 214] on button "OK" at bounding box center [916, 215] width 50 height 31
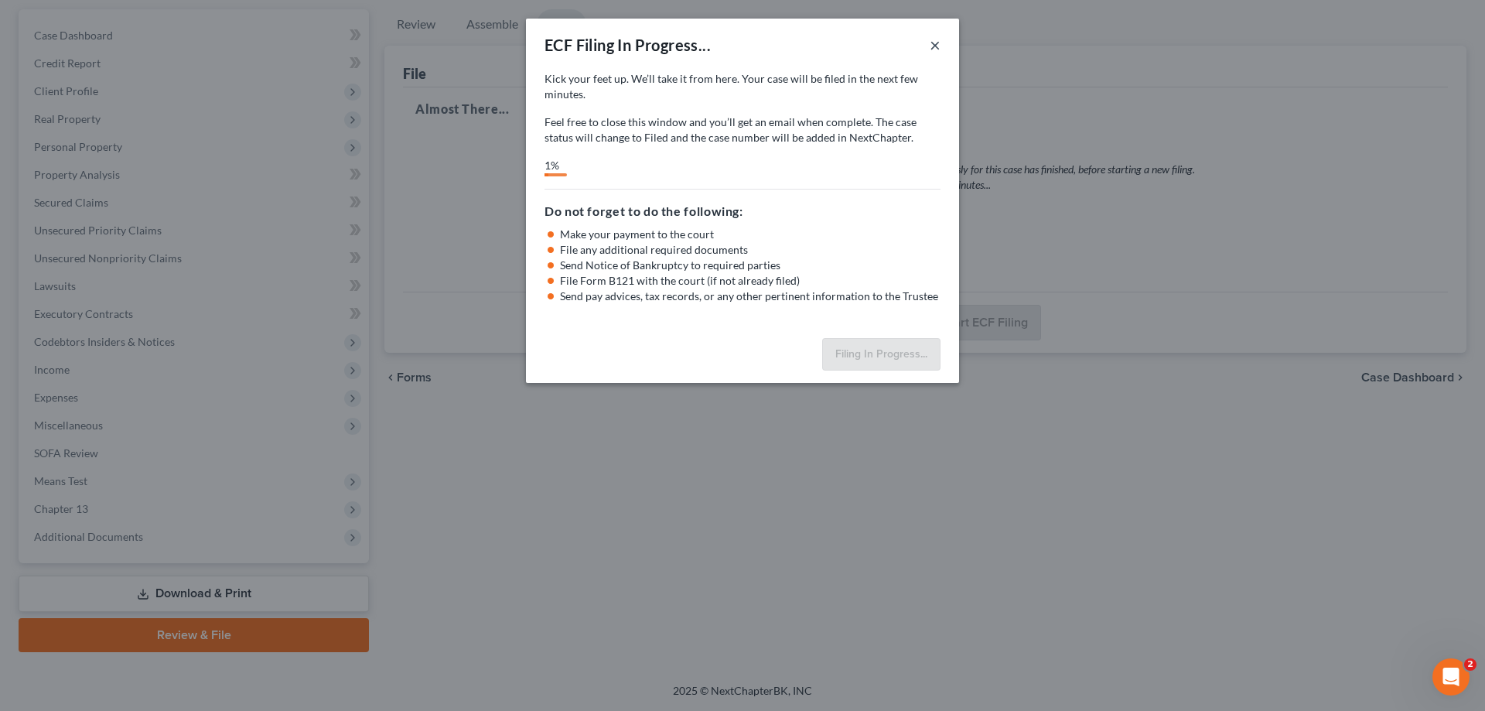
drag, startPoint x: 938, startPoint y: 50, endPoint x: 1024, endPoint y: 304, distance: 268.6
click at [938, 50] on button "×" at bounding box center [935, 45] width 11 height 19
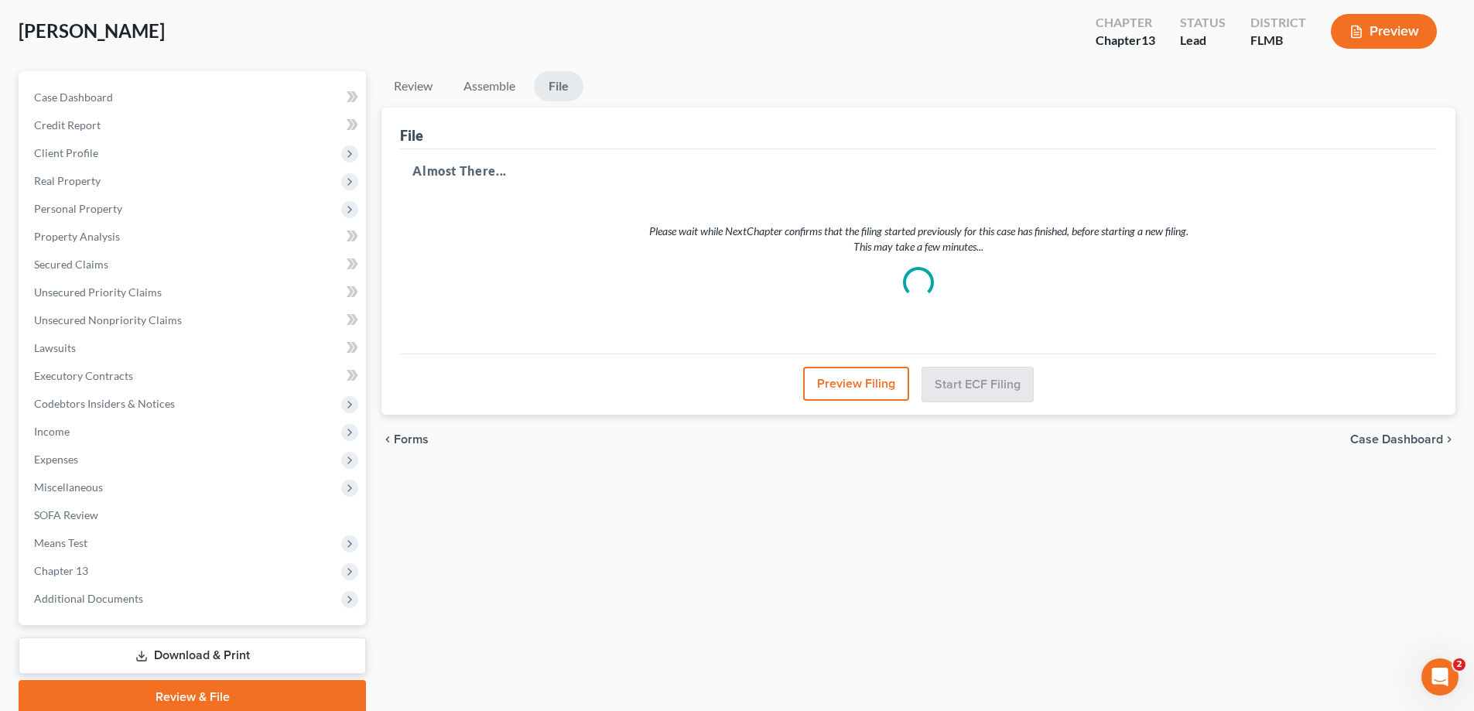
scroll to position [0, 0]
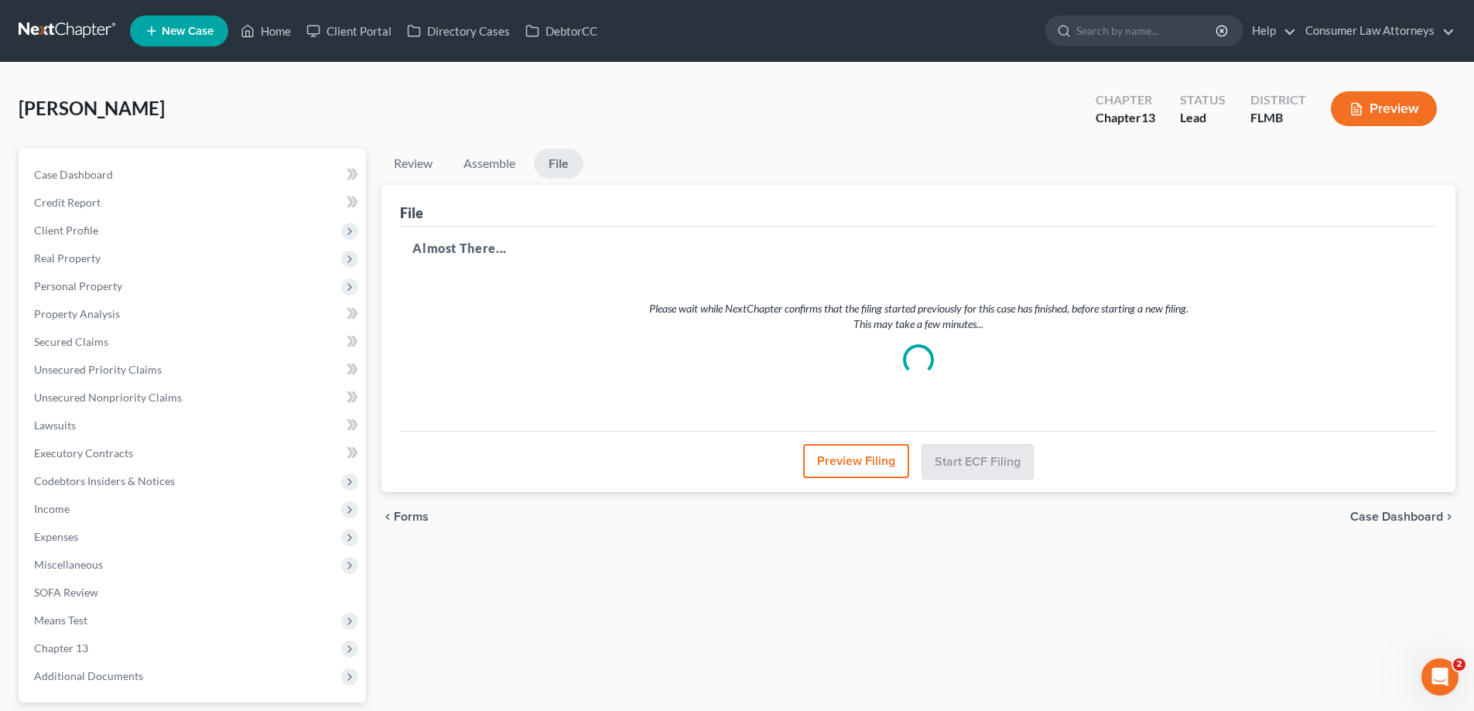
select select "1"
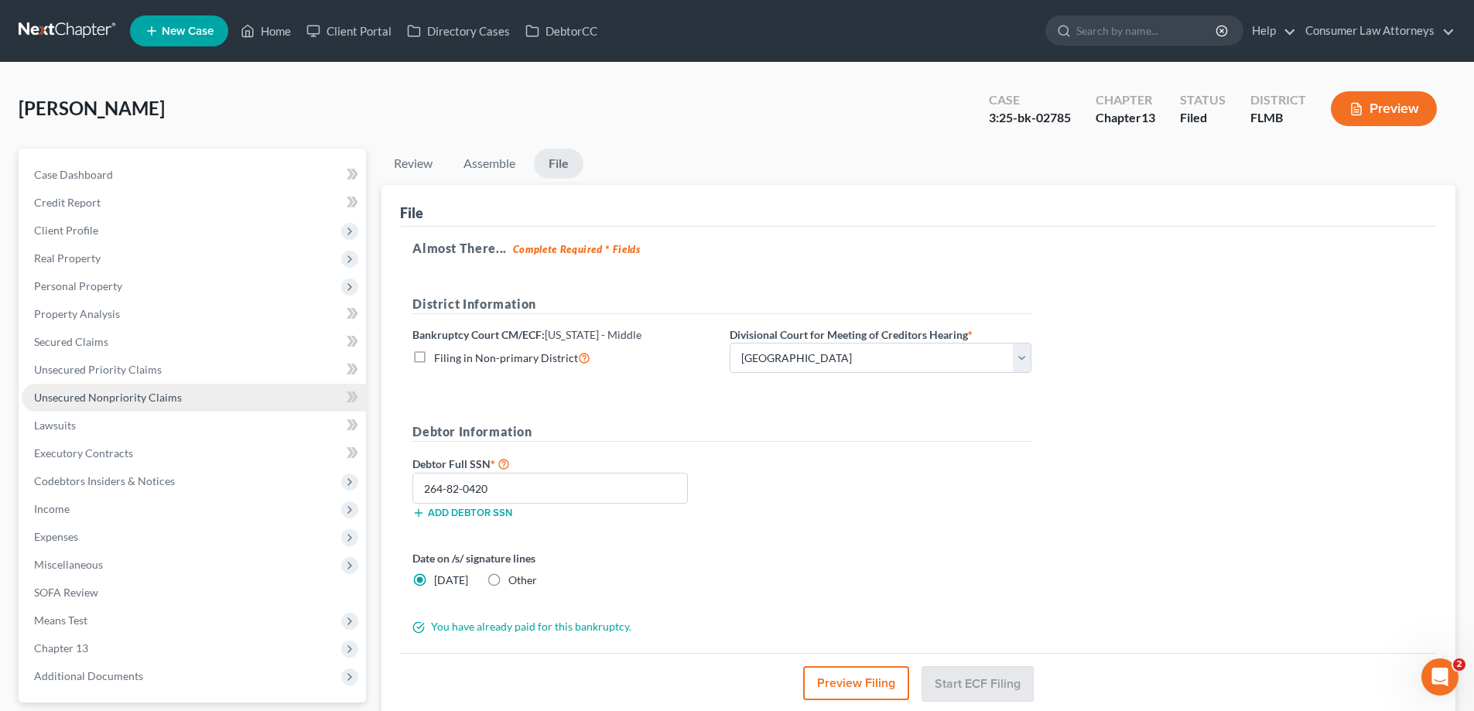
click at [135, 388] on link "Unsecured Nonpriority Claims" at bounding box center [194, 398] width 344 height 28
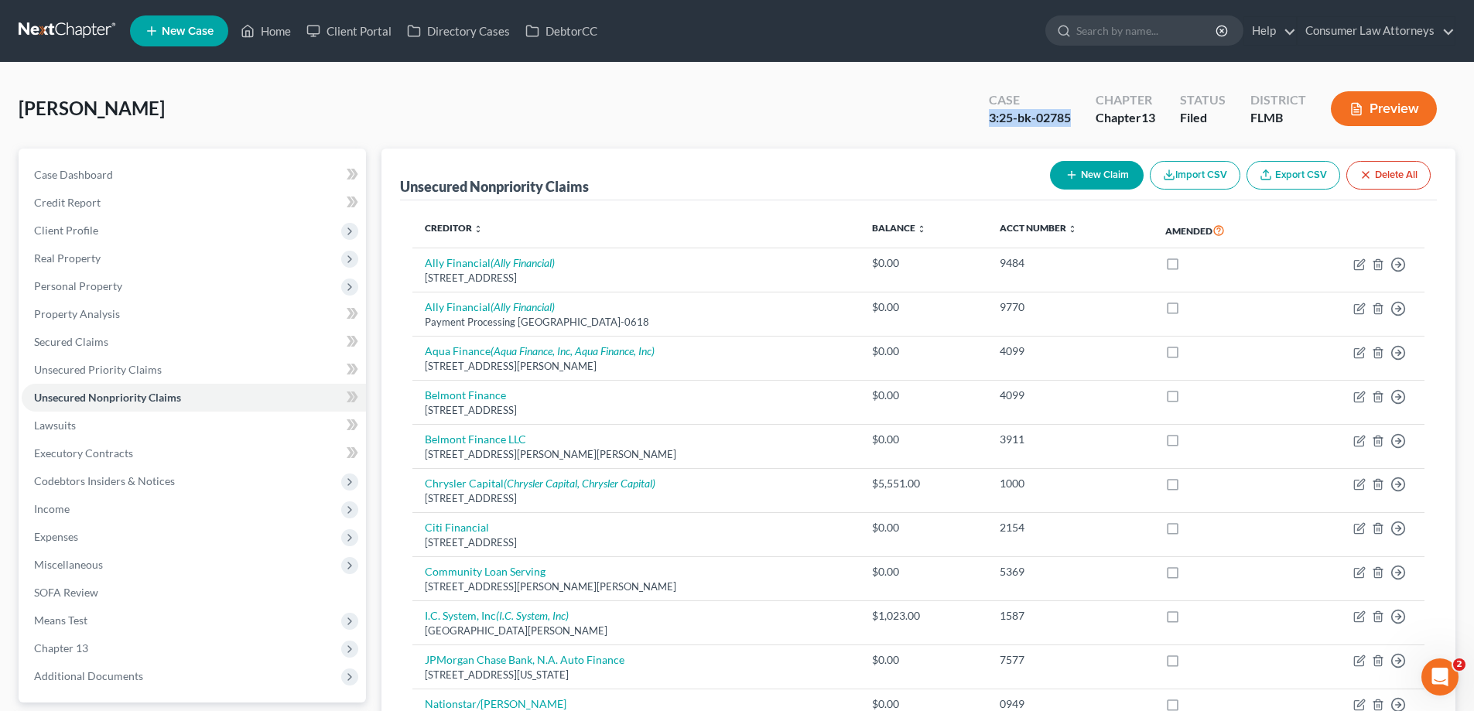
drag, startPoint x: 1072, startPoint y: 114, endPoint x: 990, endPoint y: 122, distance: 82.4
click at [990, 122] on div "Case 3:25-bk-02785" at bounding box center [1029, 110] width 107 height 46
copy div "3:25-bk-02785"
click at [277, 29] on link "Home" at bounding box center [266, 31] width 66 height 28
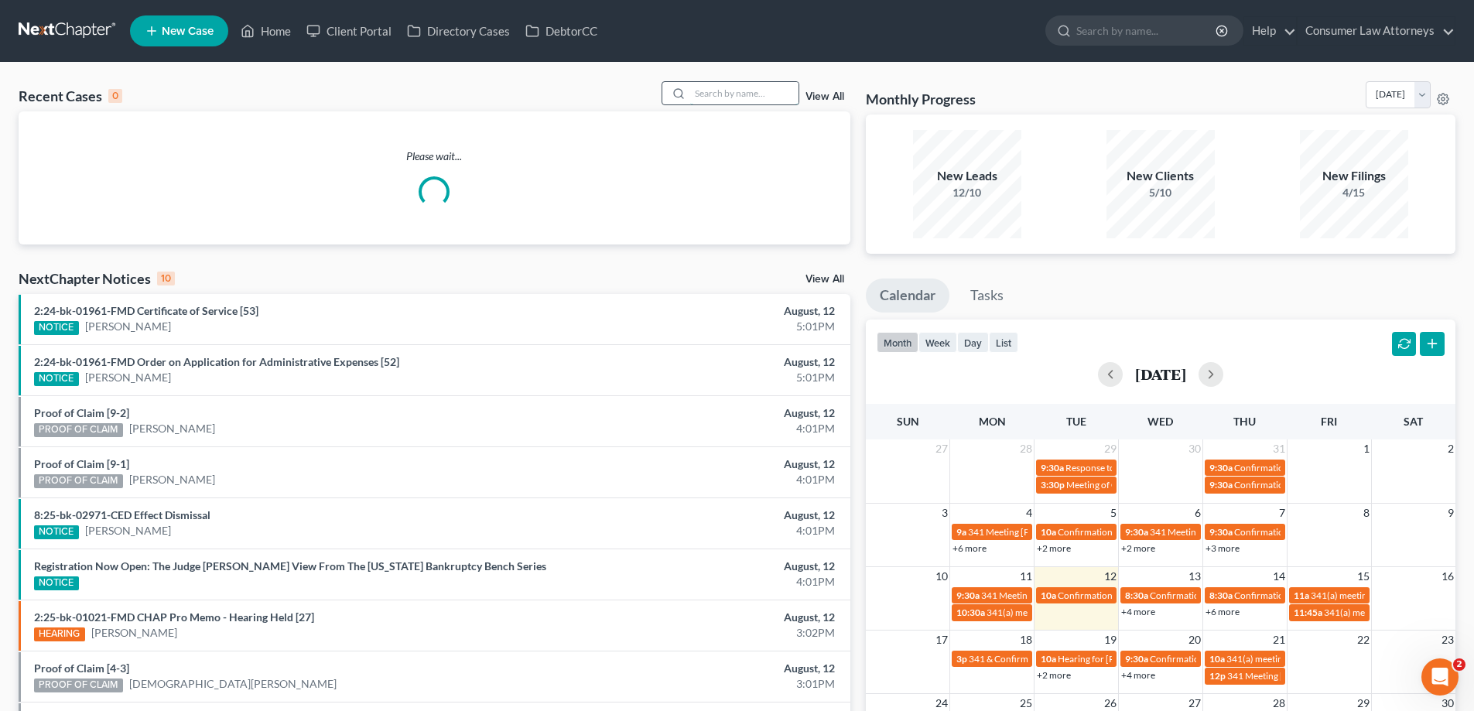
click at [759, 88] on input "search" at bounding box center [744, 93] width 108 height 22
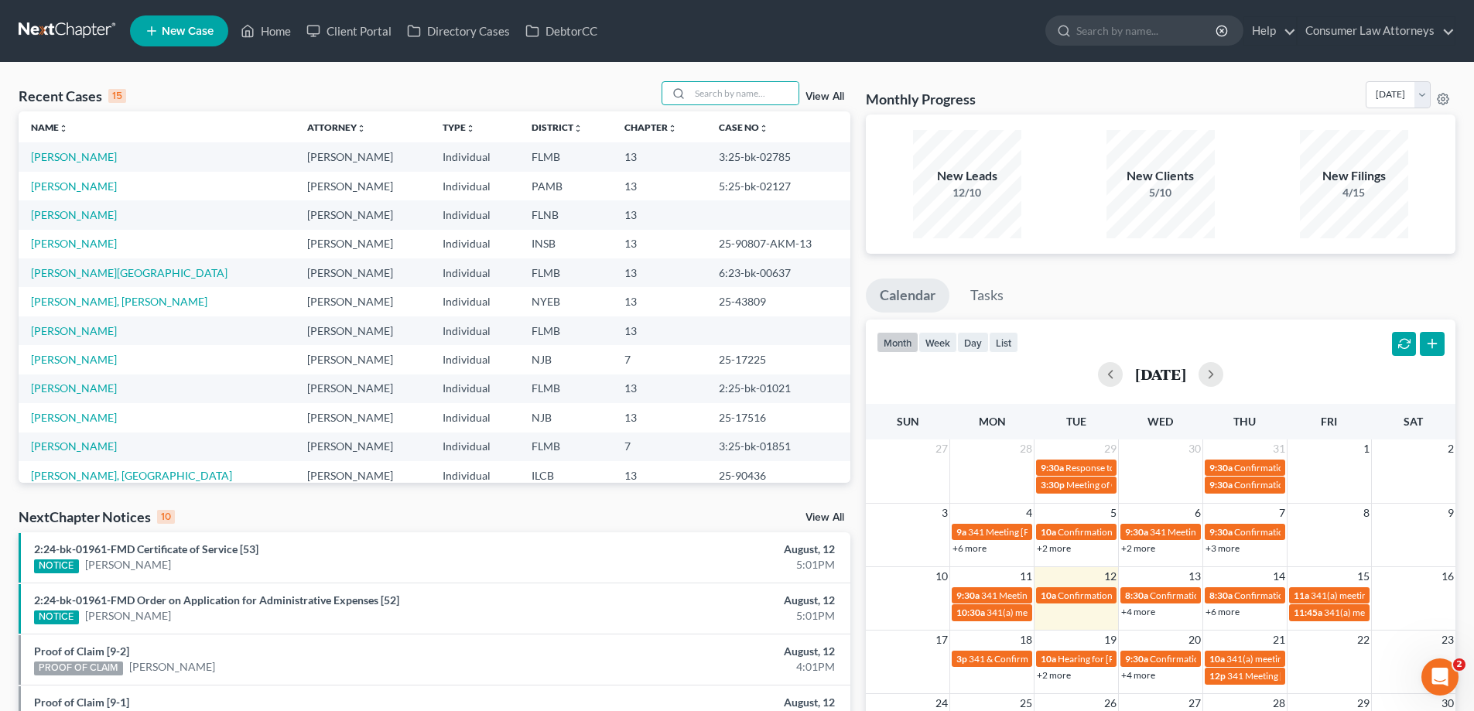
click at [69, 166] on td "[PERSON_NAME]" at bounding box center [157, 156] width 276 height 29
click at [68, 161] on link "[PERSON_NAME]" at bounding box center [74, 156] width 86 height 13
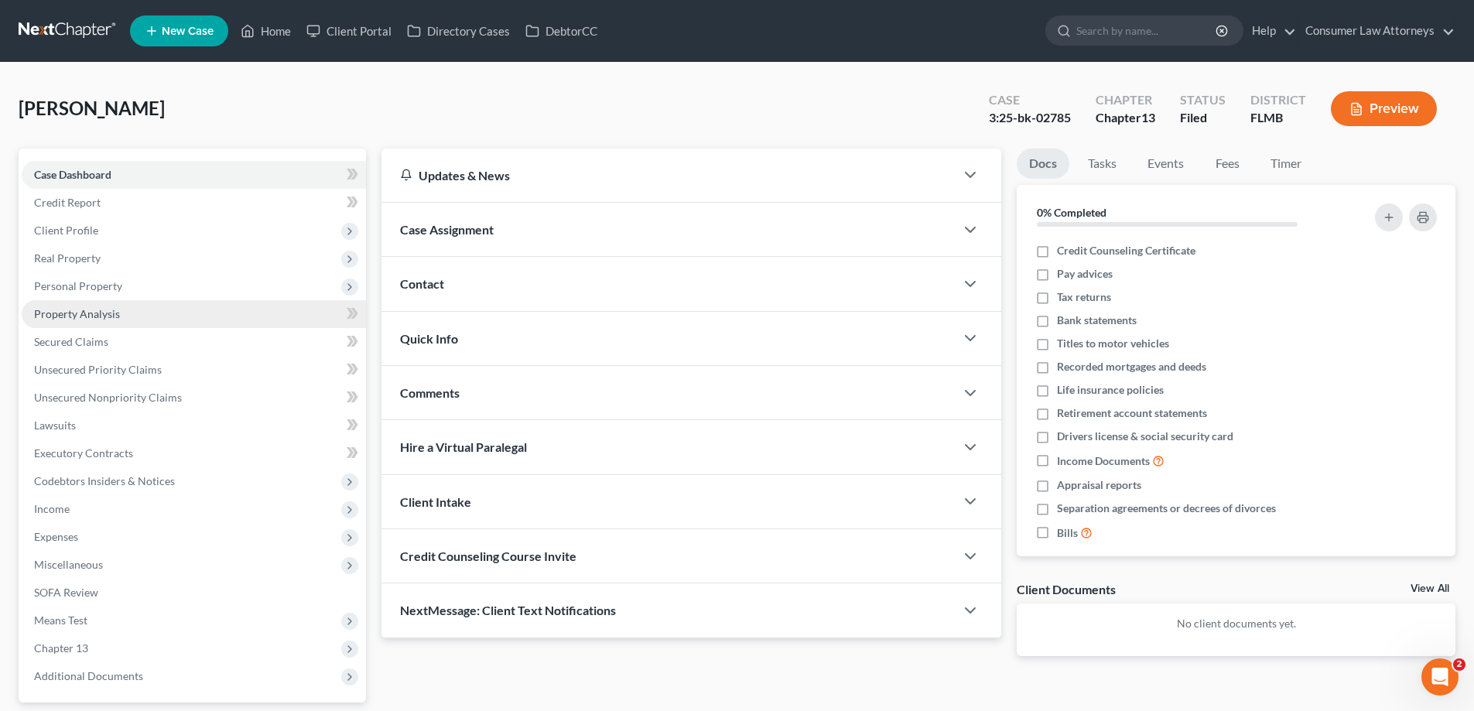
click at [50, 315] on span "Property Analysis" at bounding box center [77, 313] width 86 height 13
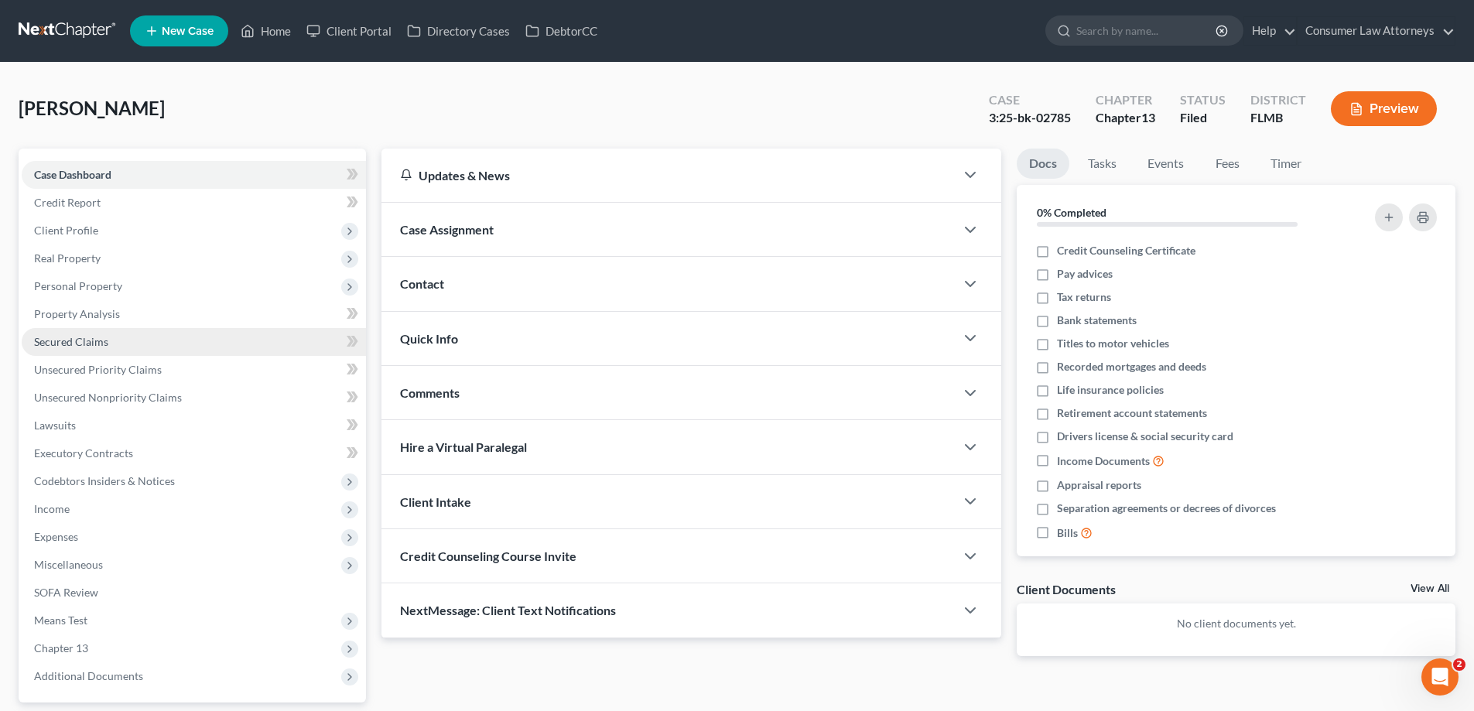
click at [50, 343] on span "Secured Claims" at bounding box center [71, 341] width 74 height 13
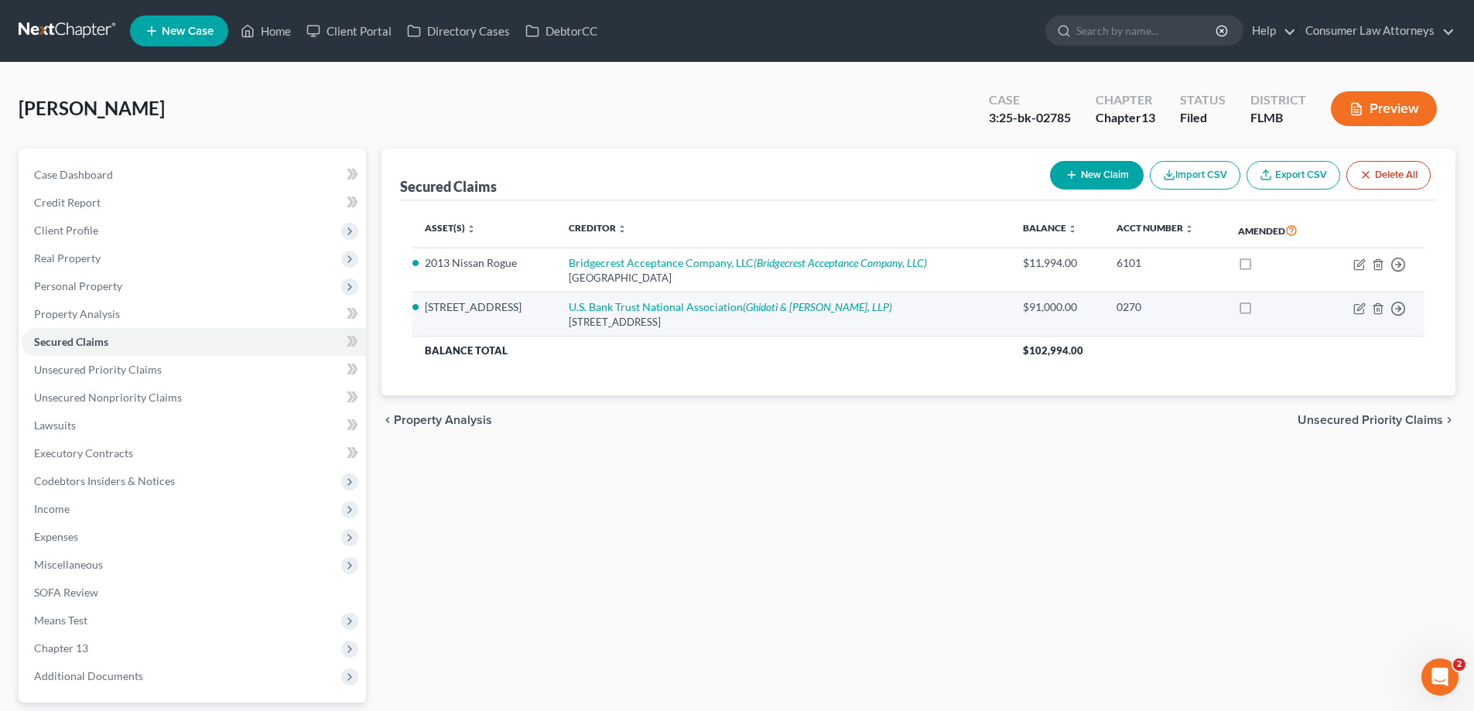
drag, startPoint x: 564, startPoint y: 322, endPoint x: 740, endPoint y: 322, distance: 176.4
click at [740, 322] on div "[STREET_ADDRESS]" at bounding box center [783, 322] width 429 height 15
copy div "[STREET_ADDRESS]"
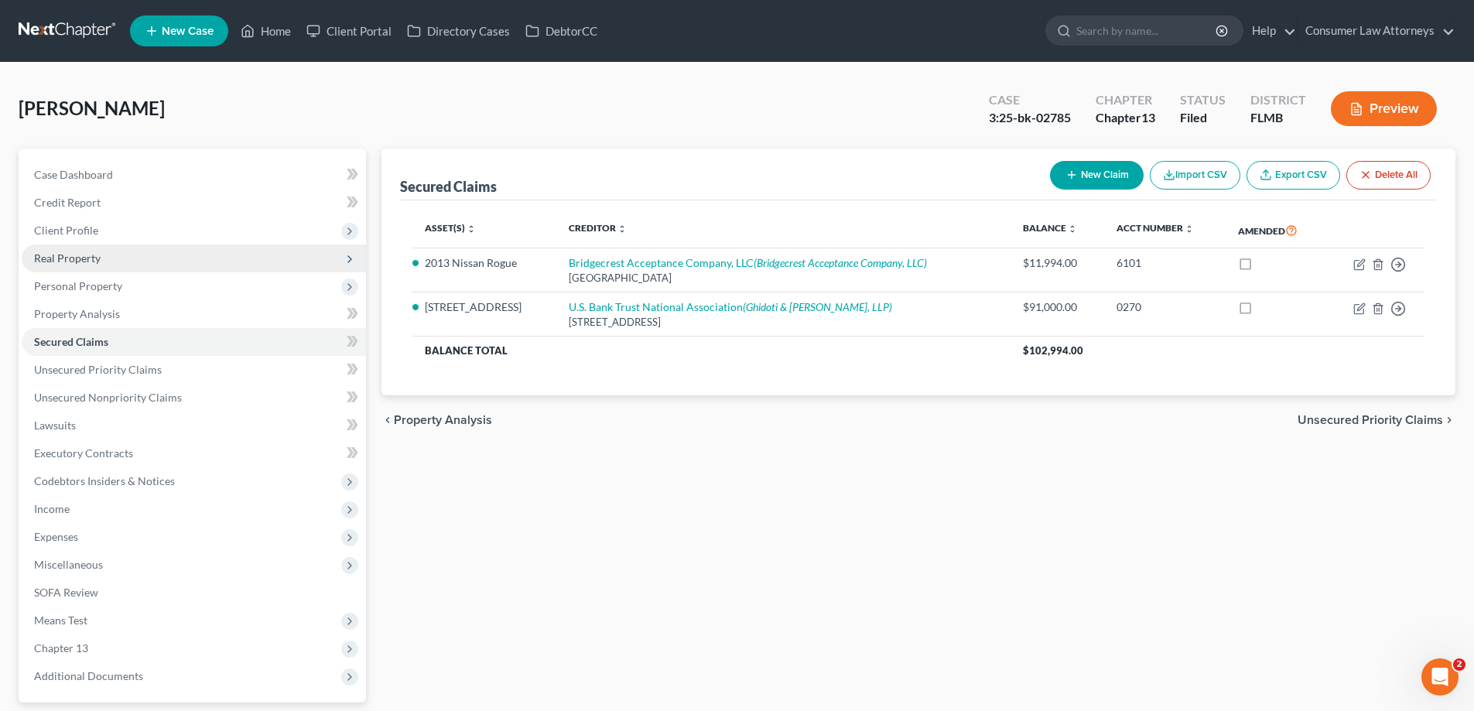
drag, startPoint x: 66, startPoint y: 227, endPoint x: 79, endPoint y: 255, distance: 30.8
click at [66, 227] on span "Client Profile" at bounding box center [66, 230] width 64 height 13
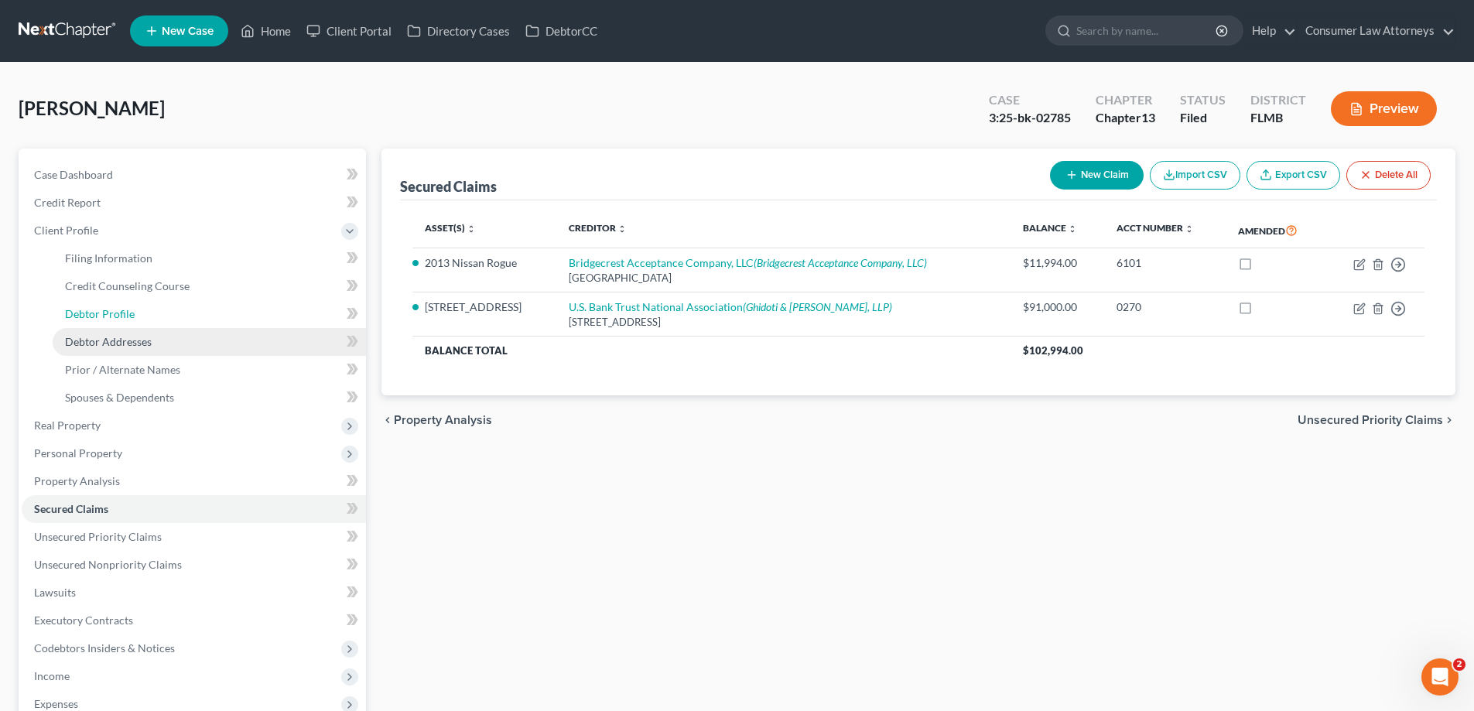
click at [88, 319] on span "Debtor Profile" at bounding box center [100, 313] width 70 height 13
select select "0"
select select "4"
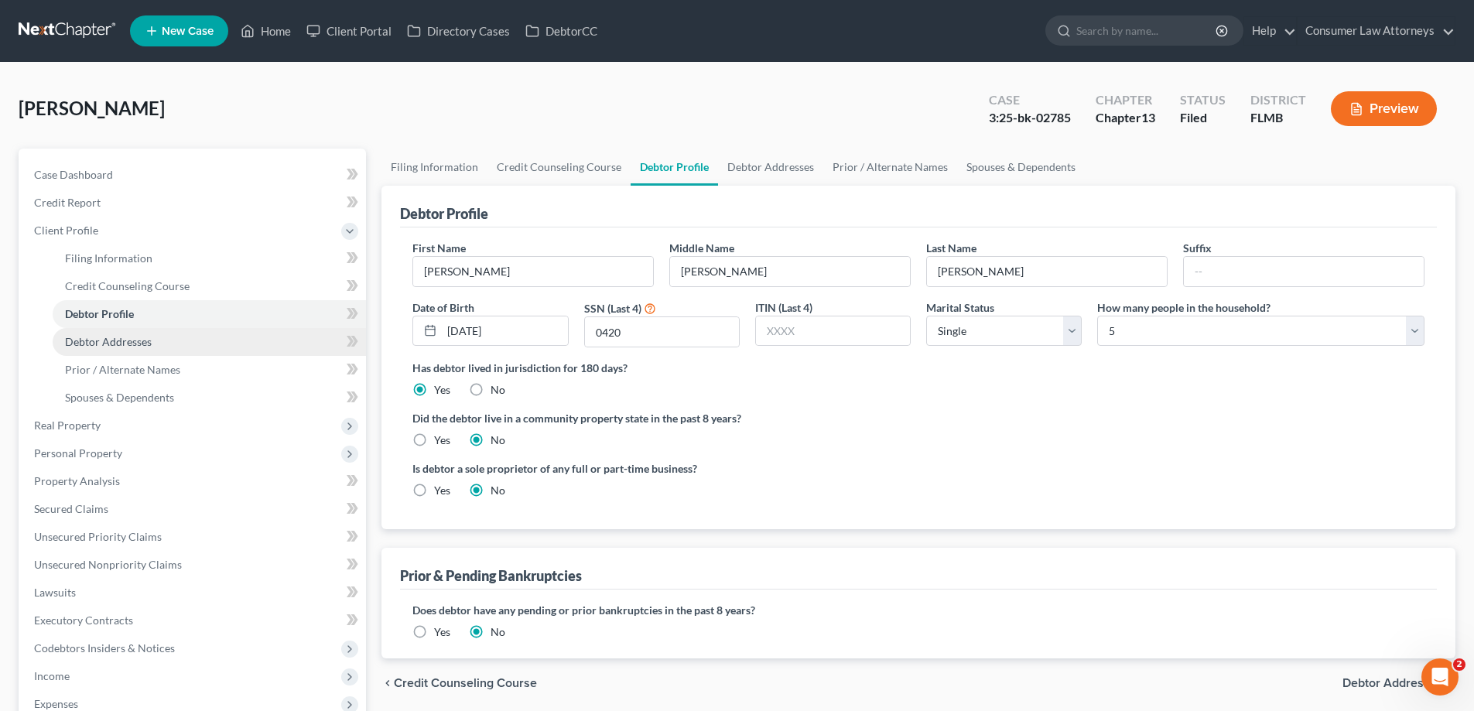
click at [91, 338] on span "Debtor Addresses" at bounding box center [108, 341] width 87 height 13
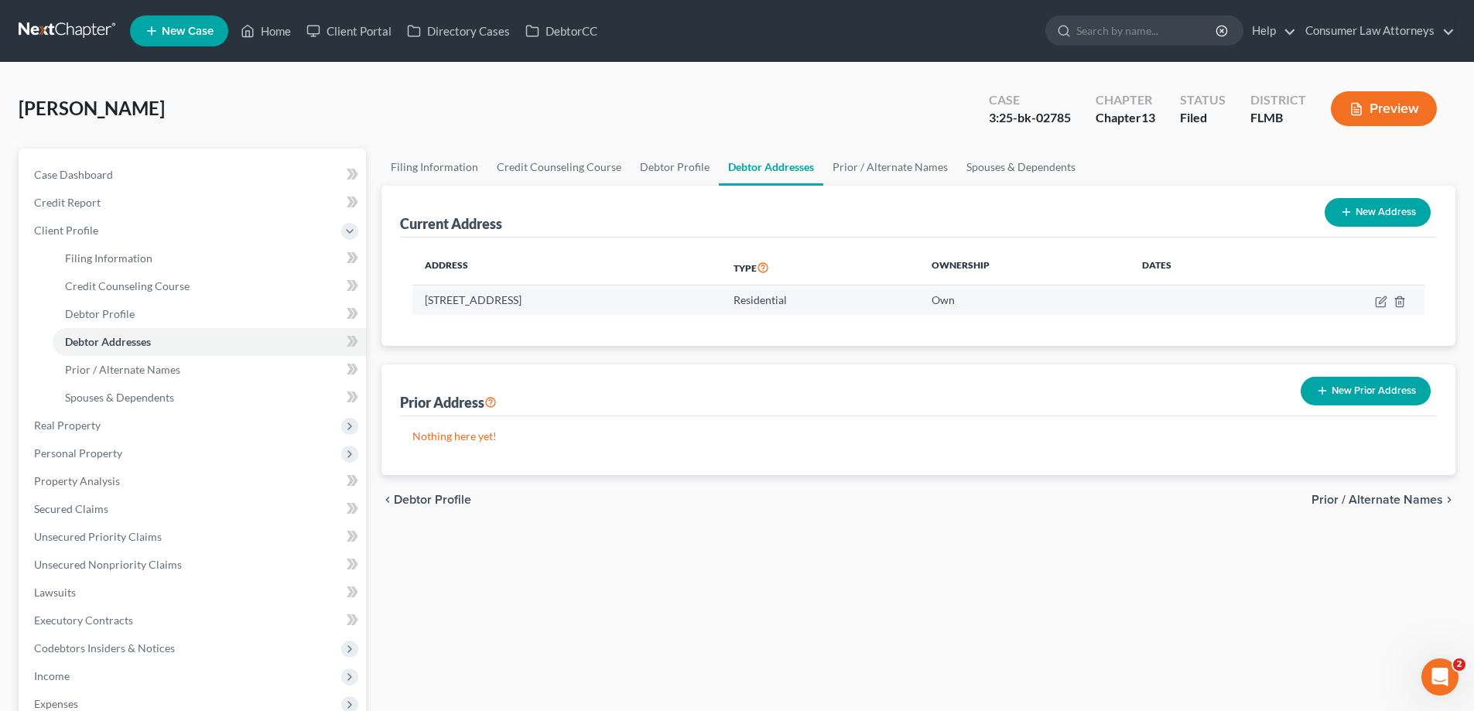
drag, startPoint x: 428, startPoint y: 302, endPoint x: 633, endPoint y: 309, distance: 205.1
click at [633, 309] on td "[STREET_ADDRESS]" at bounding box center [566, 299] width 309 height 29
copy td "[STREET_ADDRESS]"
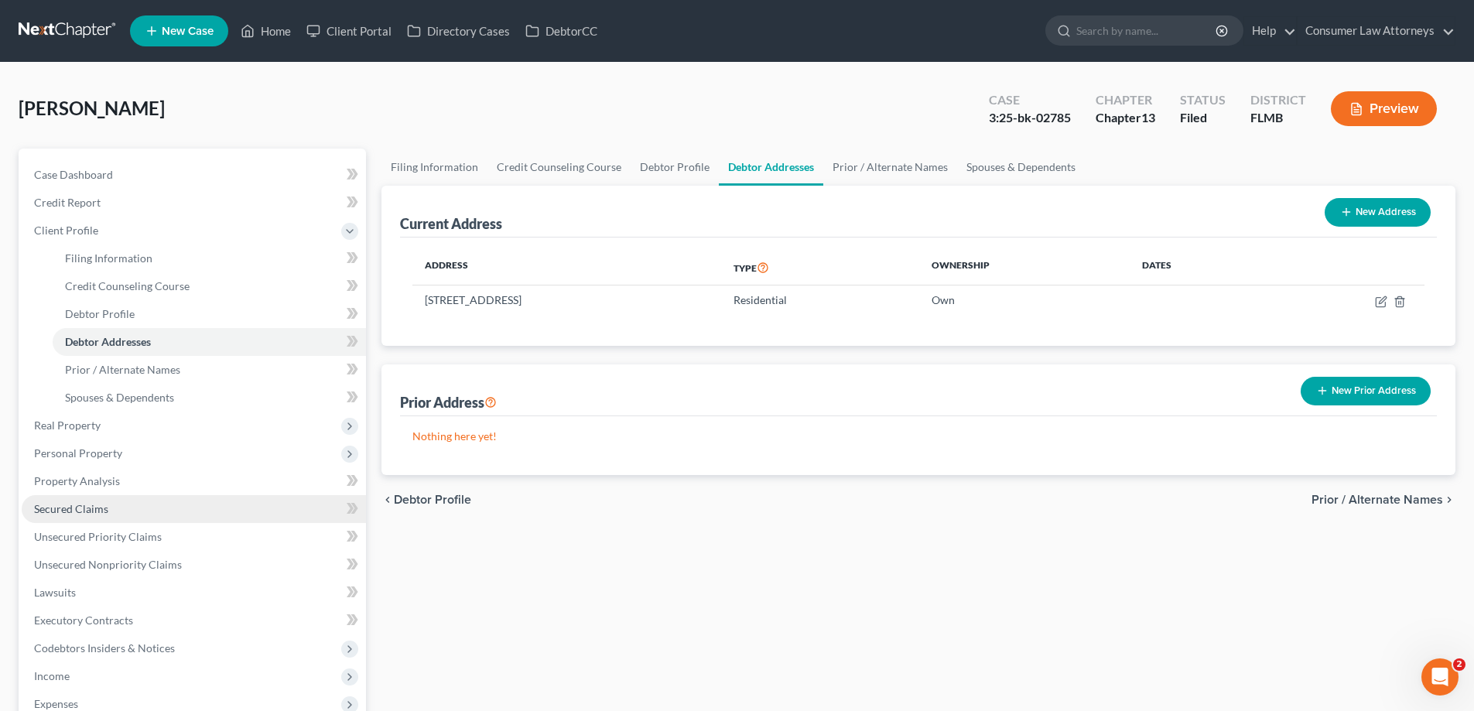
click at [64, 513] on span "Secured Claims" at bounding box center [71, 508] width 74 height 13
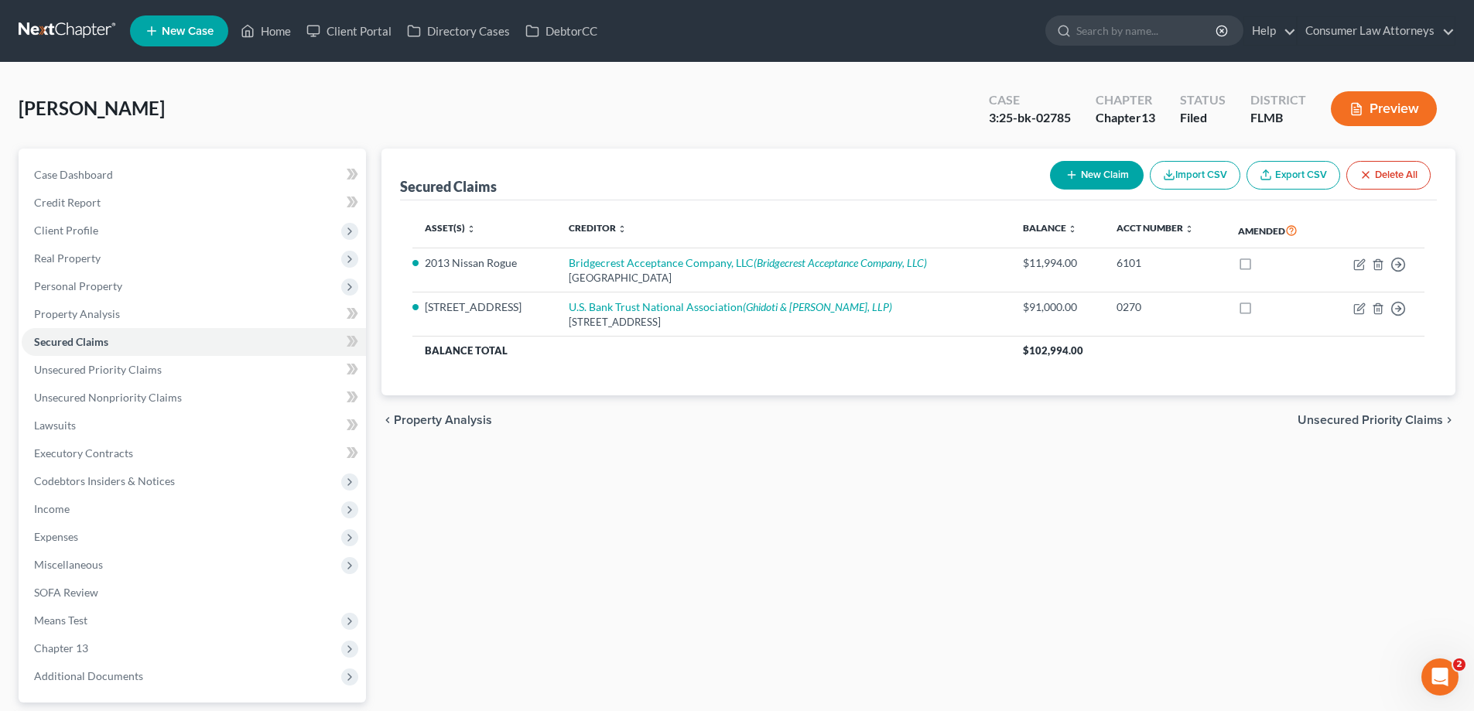
click at [569, 615] on div "Secured Claims New Claim Import CSV Export CSV Delete All Asset(s) expand_more …" at bounding box center [918, 470] width 1089 height 643
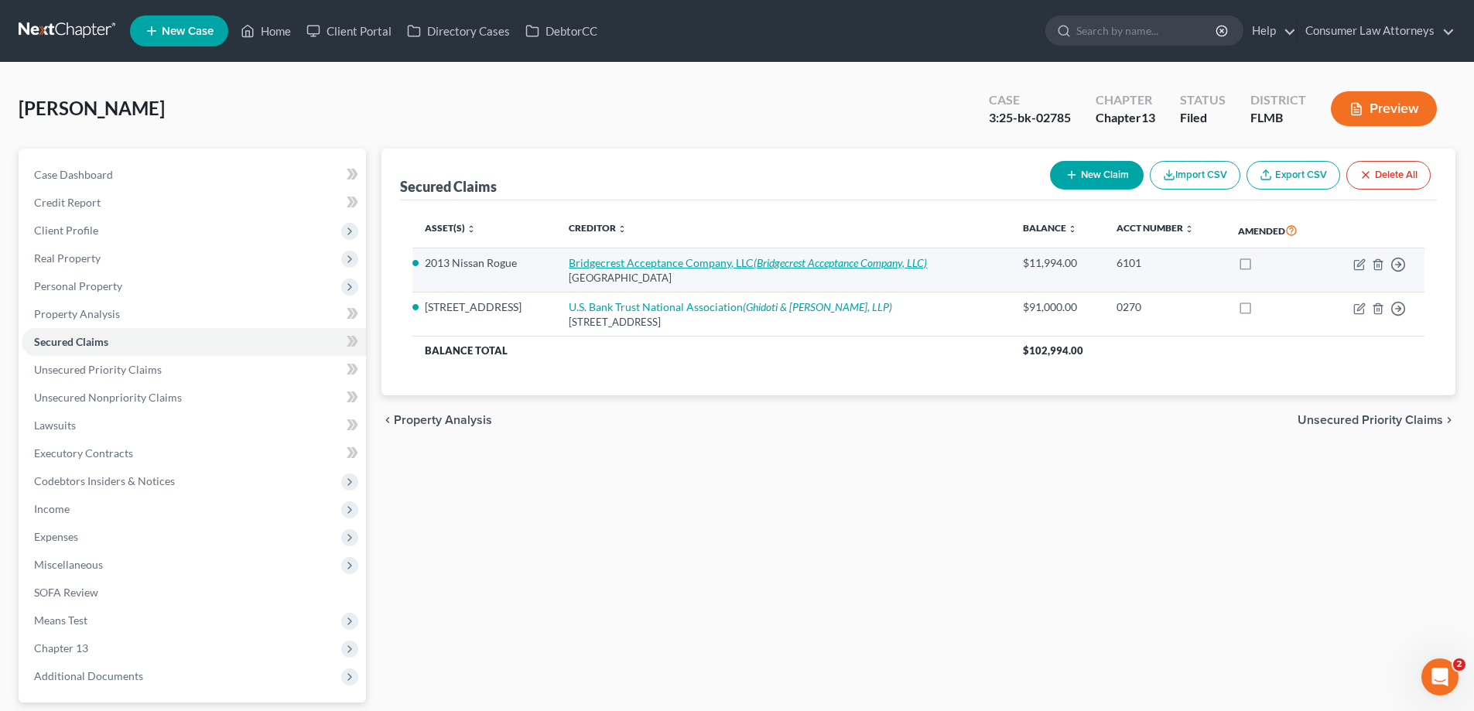
click at [630, 261] on link "Bridgecrest Acceptance Company, LLC (Bridgecrest Acceptance Company, LLC)" at bounding box center [748, 262] width 358 height 13
select select "3"
select select "7"
select select "0"
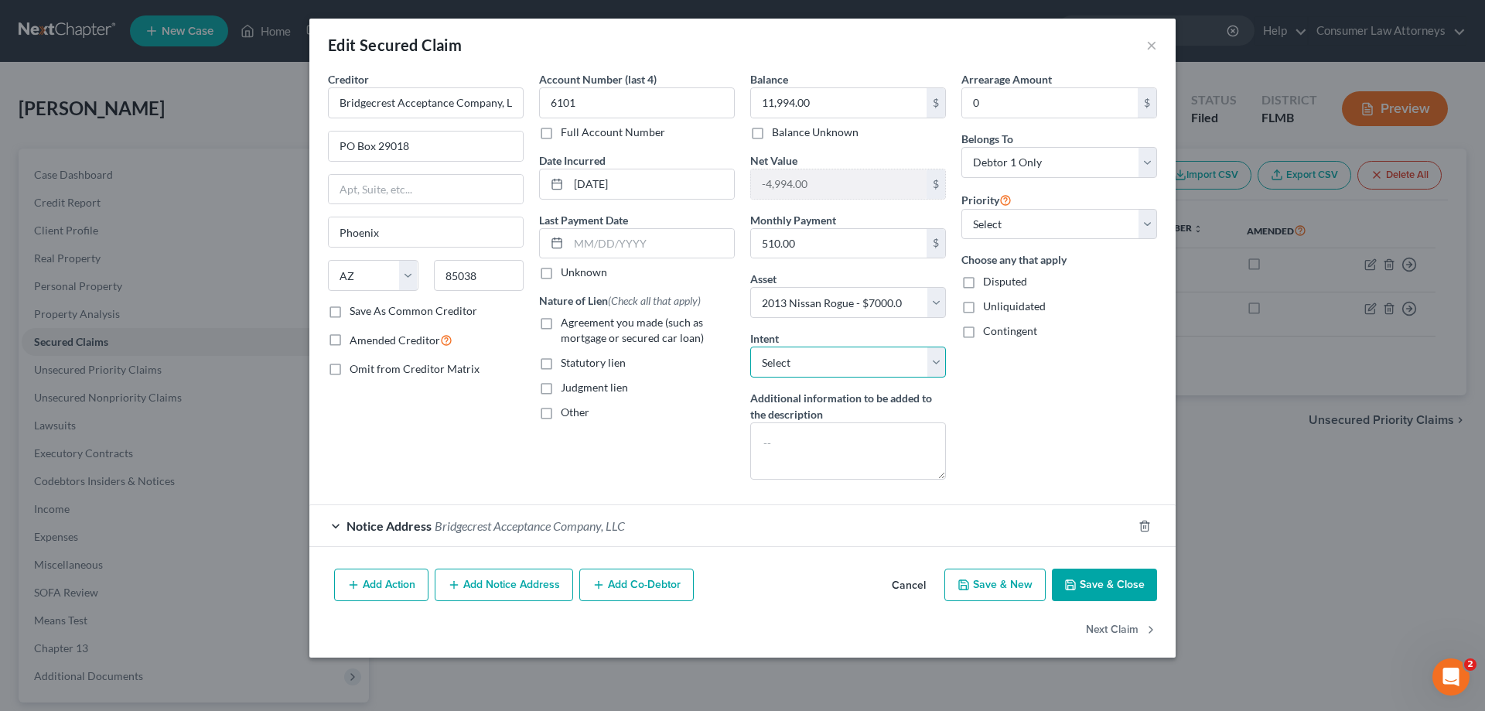
drag, startPoint x: 836, startPoint y: 369, endPoint x: 829, endPoint y: 356, distance: 14.9
click at [836, 369] on select "Select Surrender Redeem Reaffirm Avoid Other" at bounding box center [848, 362] width 196 height 31
select select "2"
click at [750, 347] on select "Select Surrender Redeem Reaffirm Avoid Other" at bounding box center [848, 362] width 196 height 31
click at [1102, 586] on button "Save & Close" at bounding box center [1104, 585] width 105 height 32
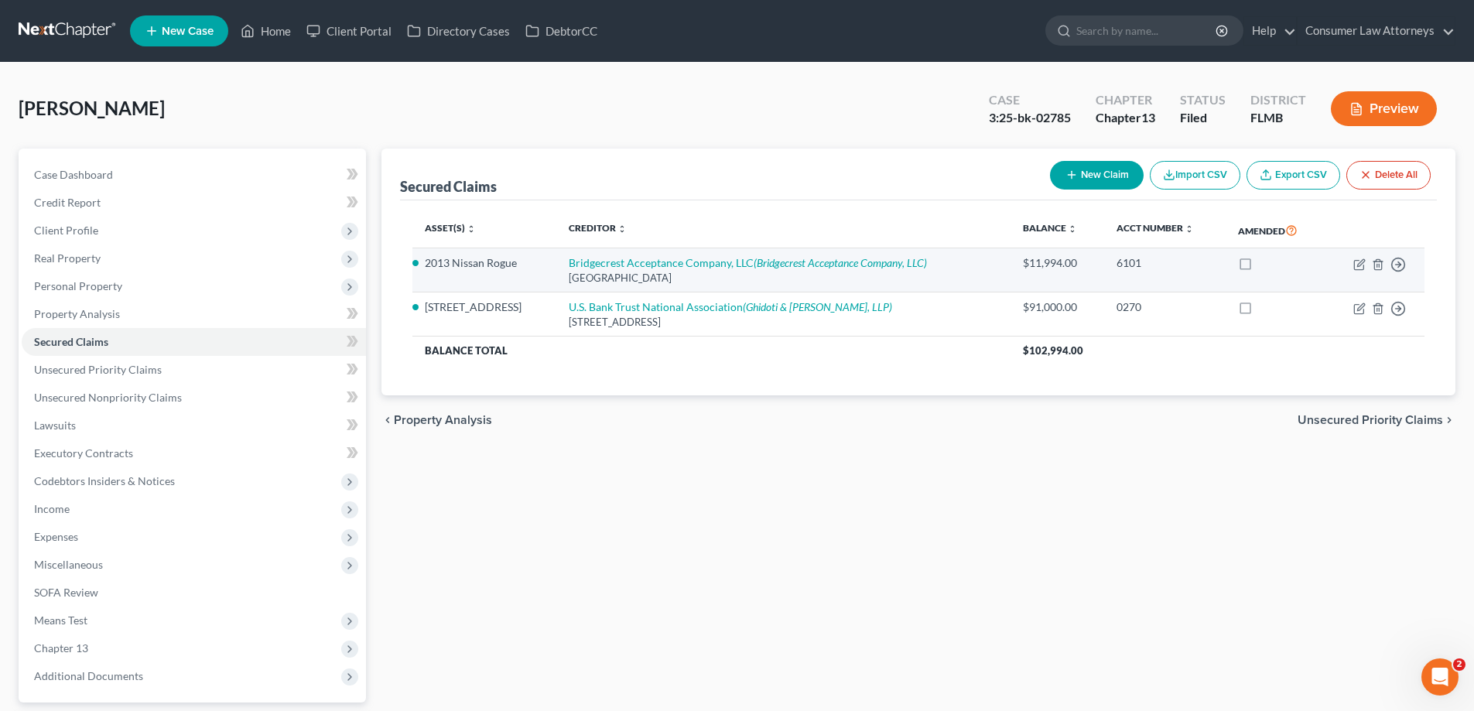
drag, startPoint x: 556, startPoint y: 259, endPoint x: 747, endPoint y: 255, distance: 190.4
click at [747, 255] on td "Bridgecrest Acceptance Company, LLC (Bridgecrest Acceptance Company, LLC) [GEOG…" at bounding box center [783, 270] width 454 height 44
copy link "Bridgecrest Acceptance Company, LLC"
drag, startPoint x: 562, startPoint y: 280, endPoint x: 713, endPoint y: 282, distance: 151.6
click at [713, 282] on td "Bridgecrest Acceptance Company, LLC (Bridgecrest Acceptance Company, LLC) [GEOG…" at bounding box center [783, 270] width 454 height 44
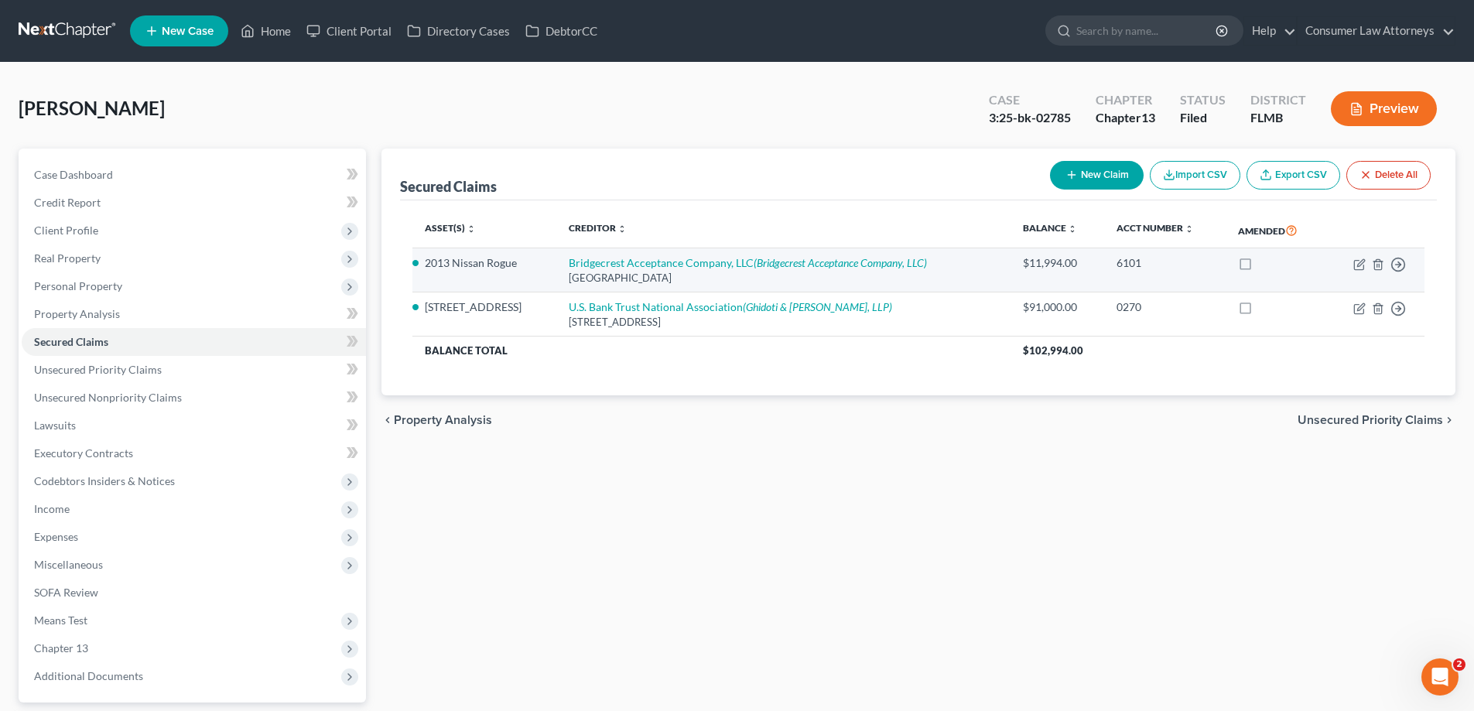
copy div "[GEOGRAPHIC_DATA]"
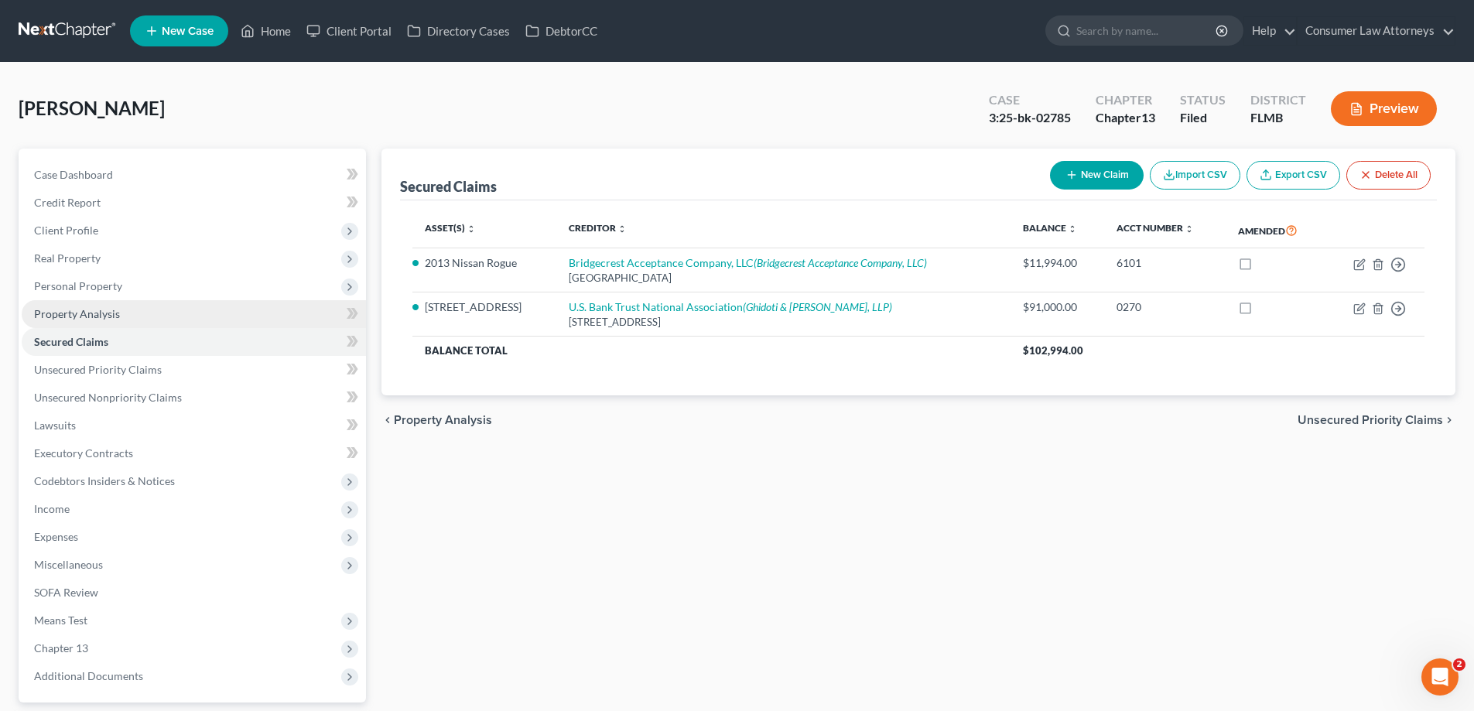
drag, startPoint x: 87, startPoint y: 285, endPoint x: 94, endPoint y: 314, distance: 29.7
click at [87, 285] on span "Personal Property" at bounding box center [78, 285] width 88 height 13
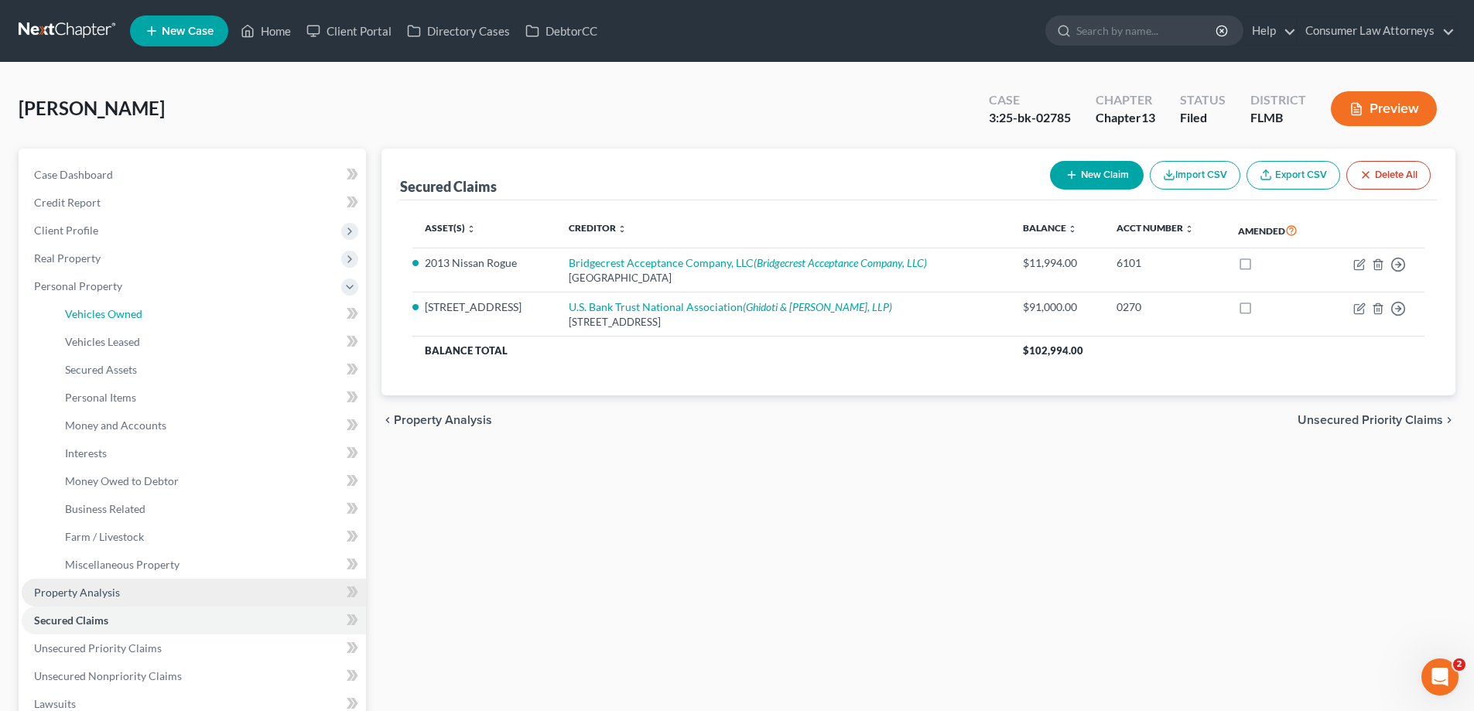
click at [94, 314] on span "Vehicles Owned" at bounding box center [103, 313] width 77 height 13
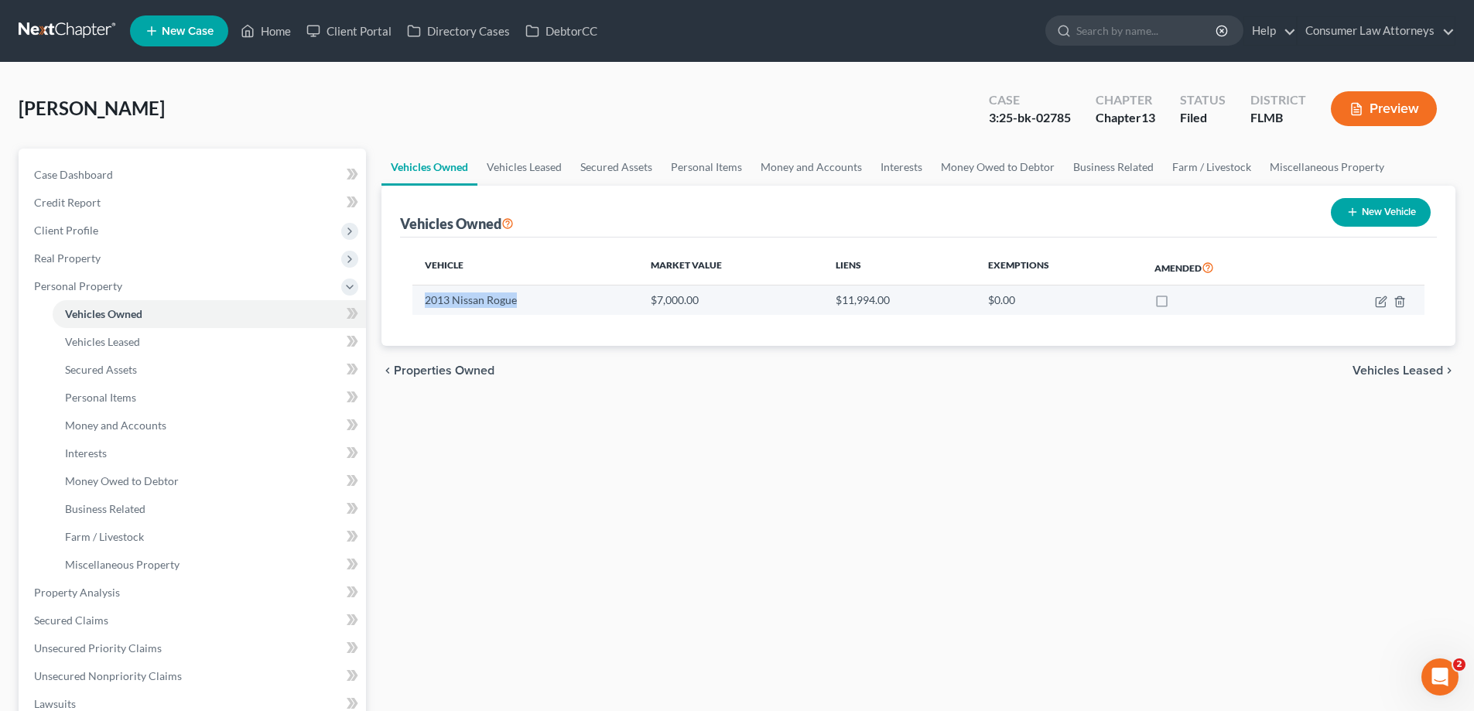
drag, startPoint x: 422, startPoint y: 302, endPoint x: 514, endPoint y: 305, distance: 92.1
click at [514, 305] on td "2013 Nissan Rogue" at bounding box center [525, 299] width 226 height 29
copy td "2013 Nissan Rogue"
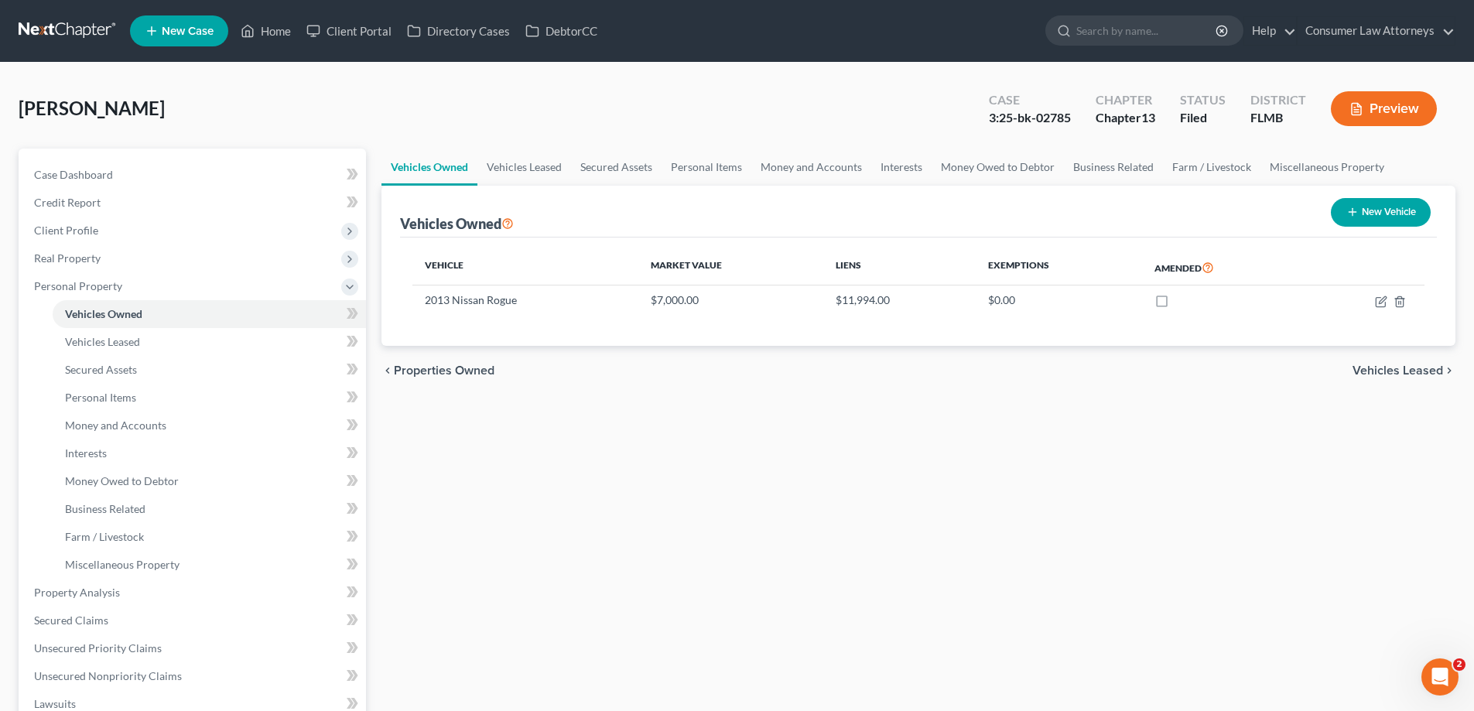
click at [538, 347] on div "chevron_left Properties Owned Vehicles Leased chevron_right" at bounding box center [918, 371] width 1074 height 50
click at [1375, 305] on icon "button" at bounding box center [1381, 302] width 12 height 12
select select "0"
select select "13"
select select "4"
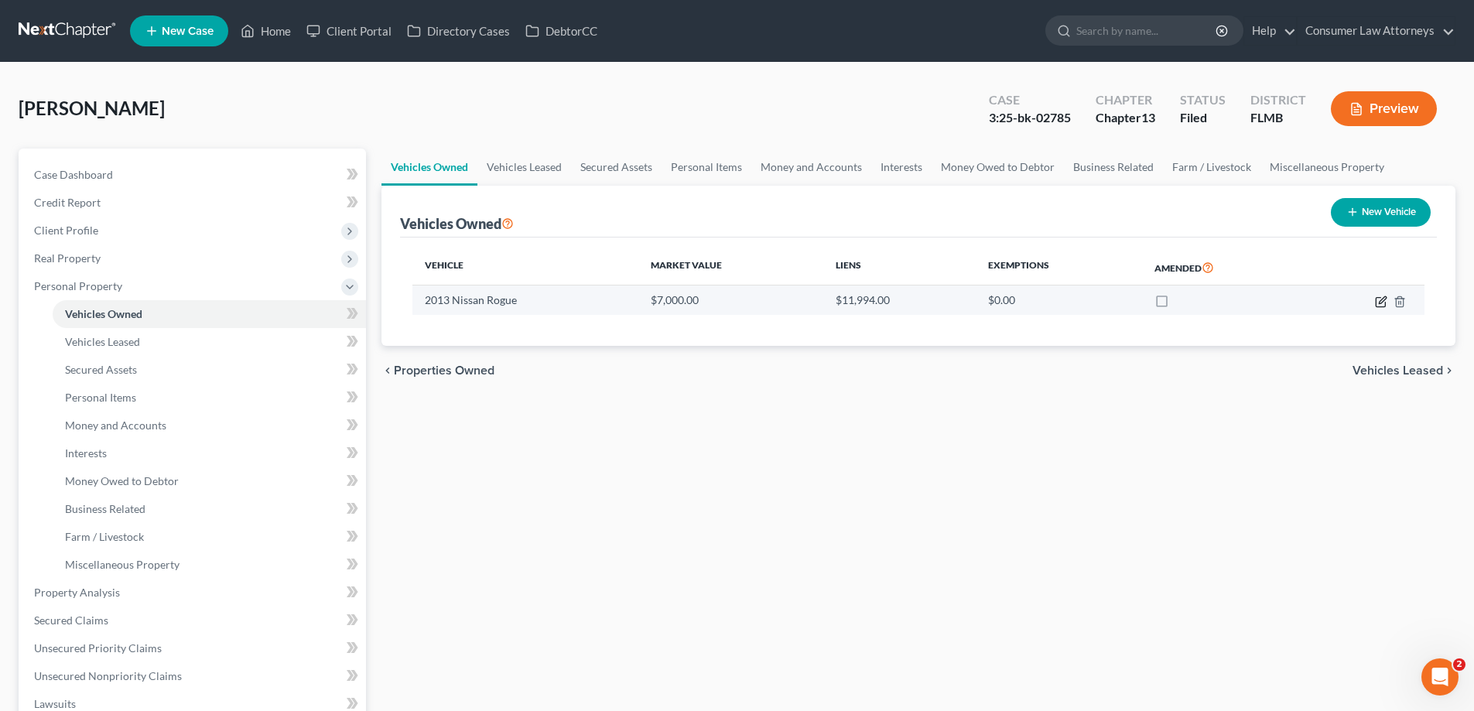
select select "0"
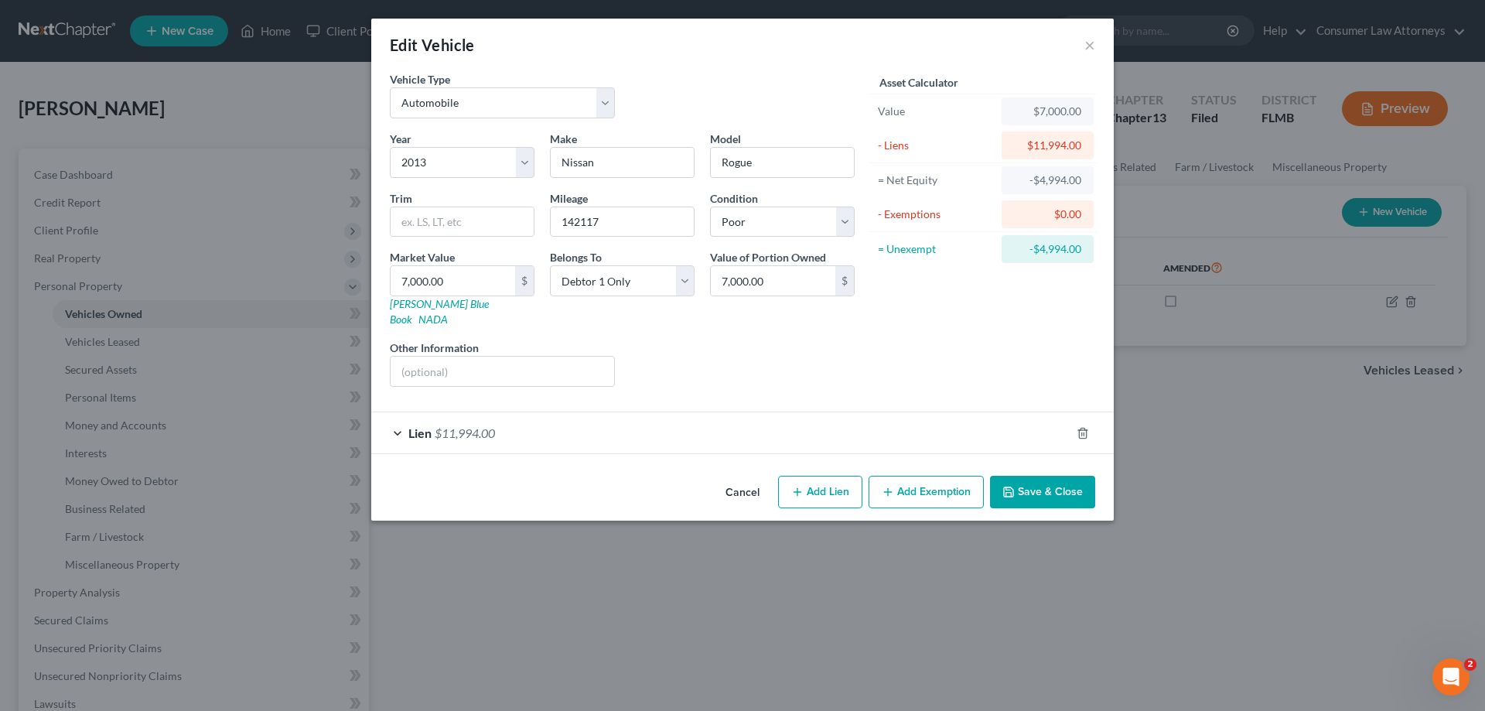
click at [1058, 480] on button "Save & Close" at bounding box center [1042, 492] width 105 height 32
